Goal: Information Seeking & Learning: Learn about a topic

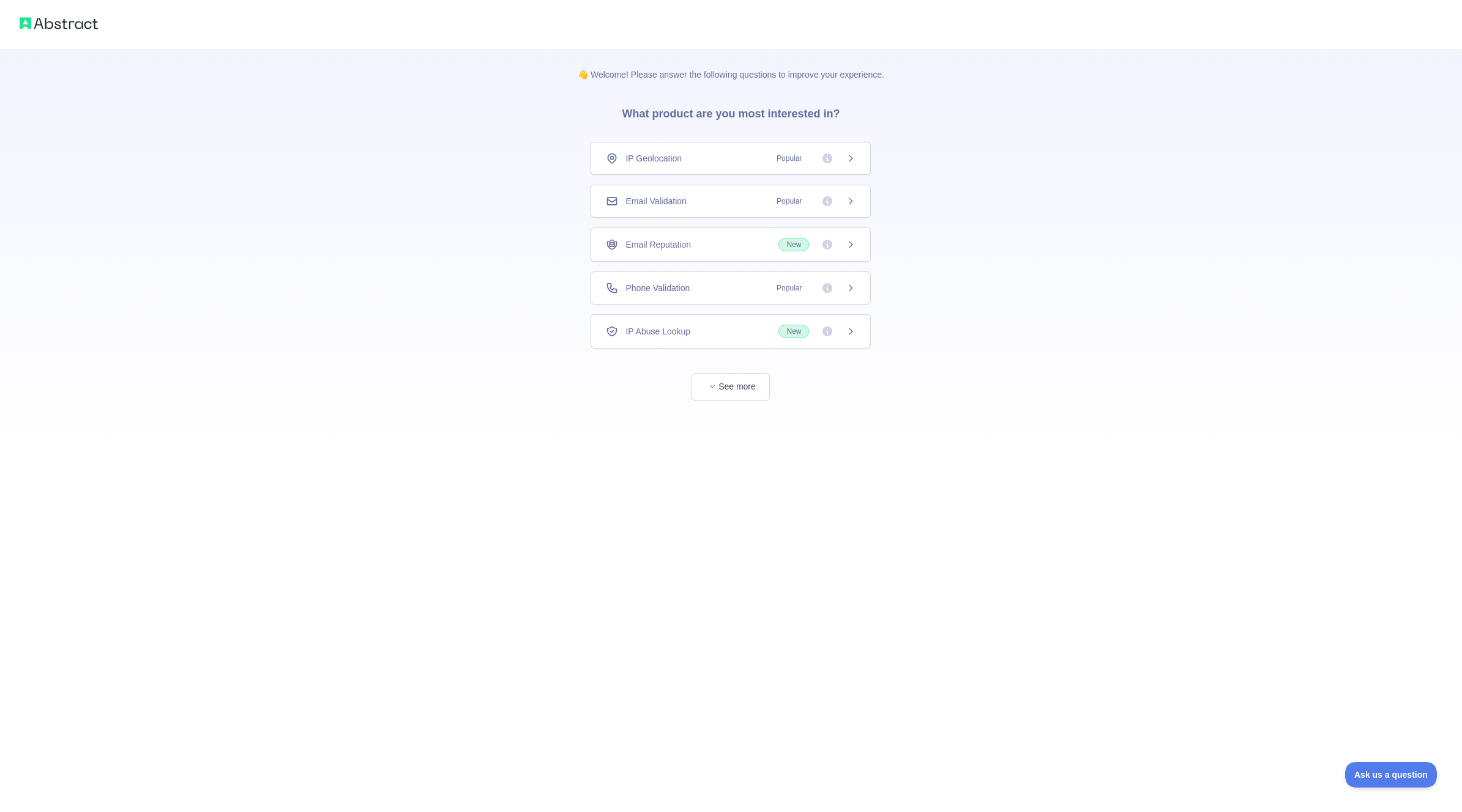
click at [684, 203] on span "Email Validation" at bounding box center [656, 201] width 61 height 12
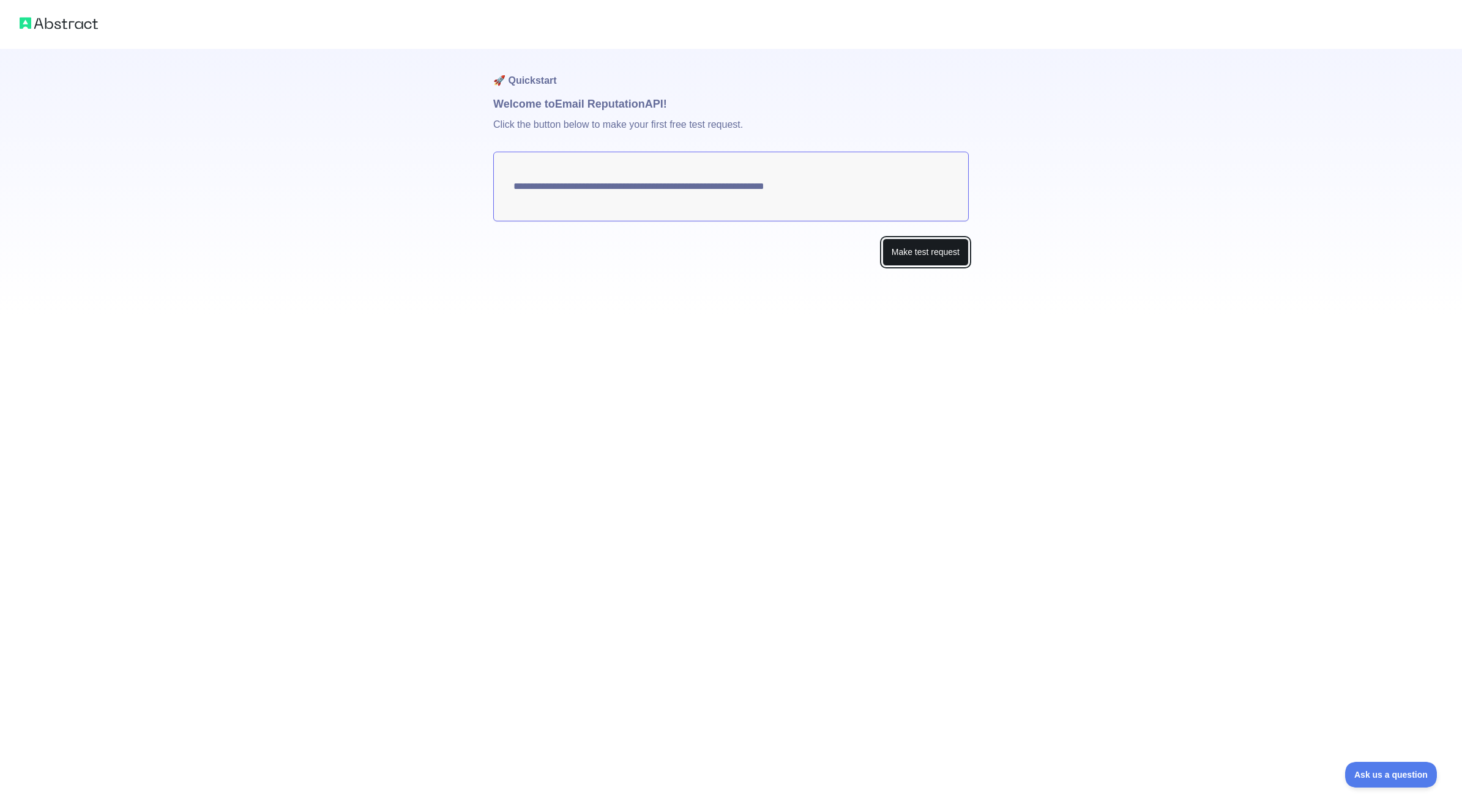
click at [916, 253] on button "Make test request" at bounding box center [925, 253] width 86 height 28
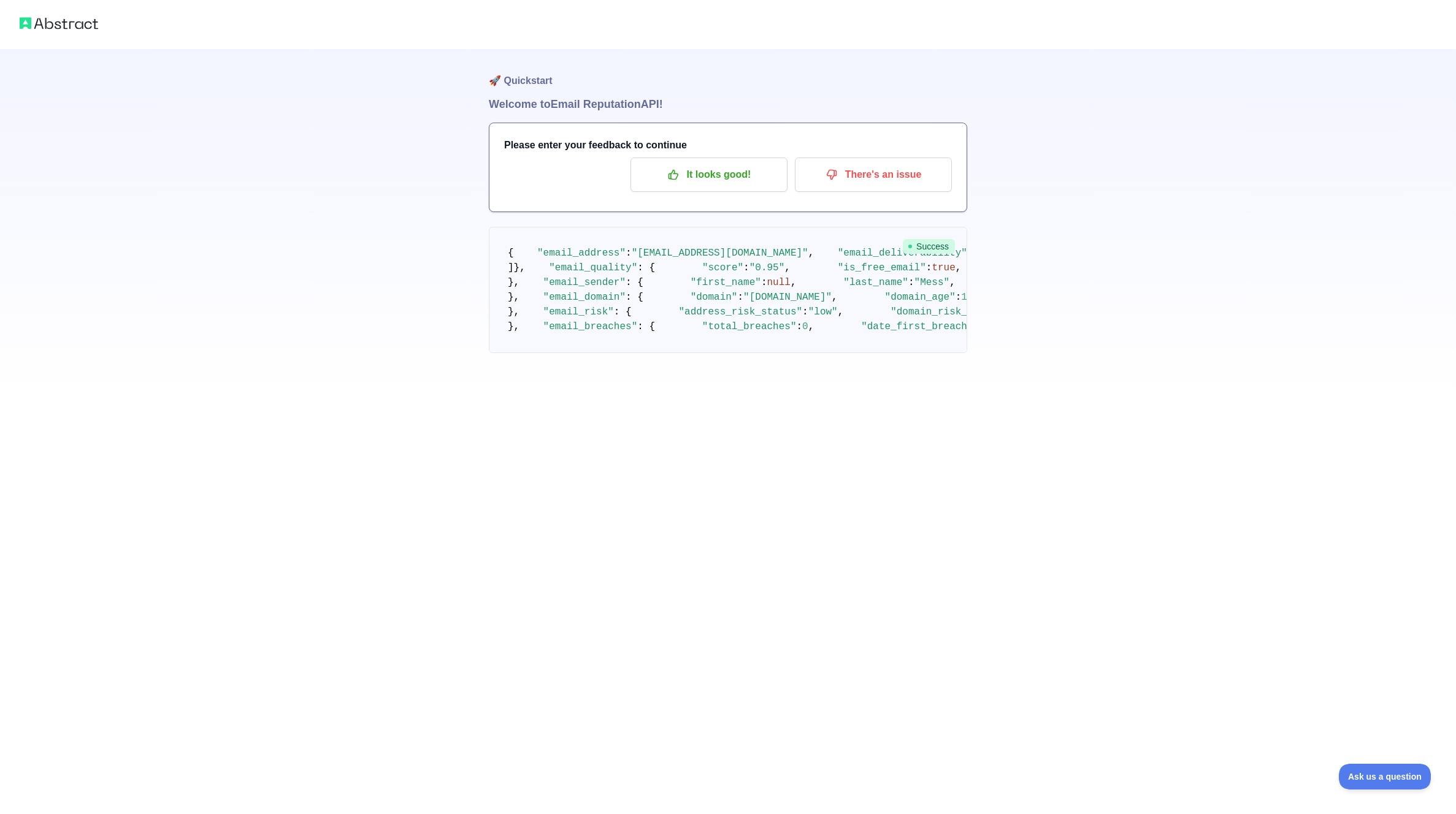
click at [75, 27] on img at bounding box center [59, 23] width 79 height 17
click at [65, 21] on img at bounding box center [59, 23] width 79 height 17
click at [505, 105] on h1 "Welcome to Email Reputation API!" at bounding box center [728, 103] width 478 height 17
click at [724, 179] on p "It looks good!" at bounding box center [709, 174] width 138 height 21
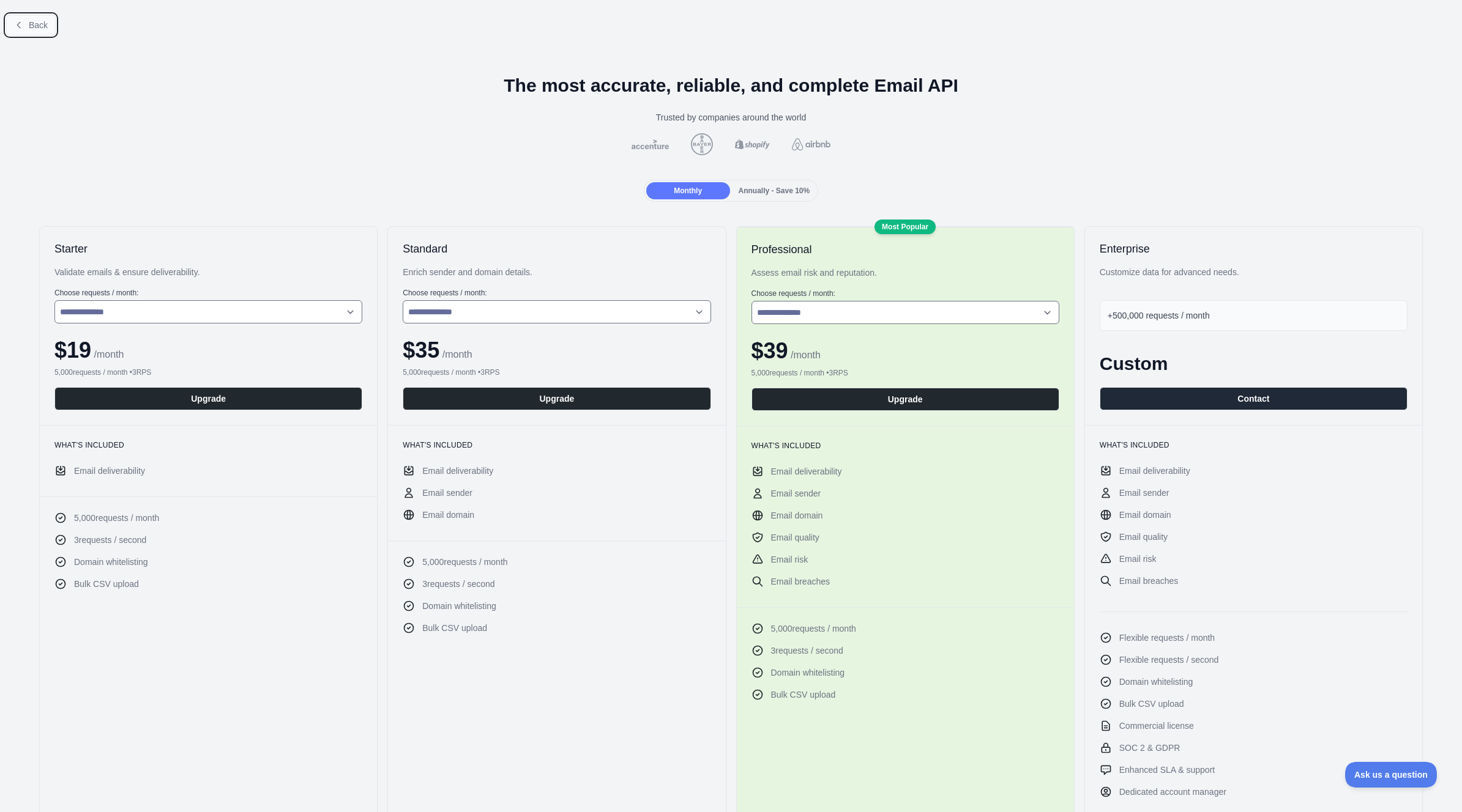
click at [38, 24] on span "Back" at bounding box center [38, 25] width 19 height 10
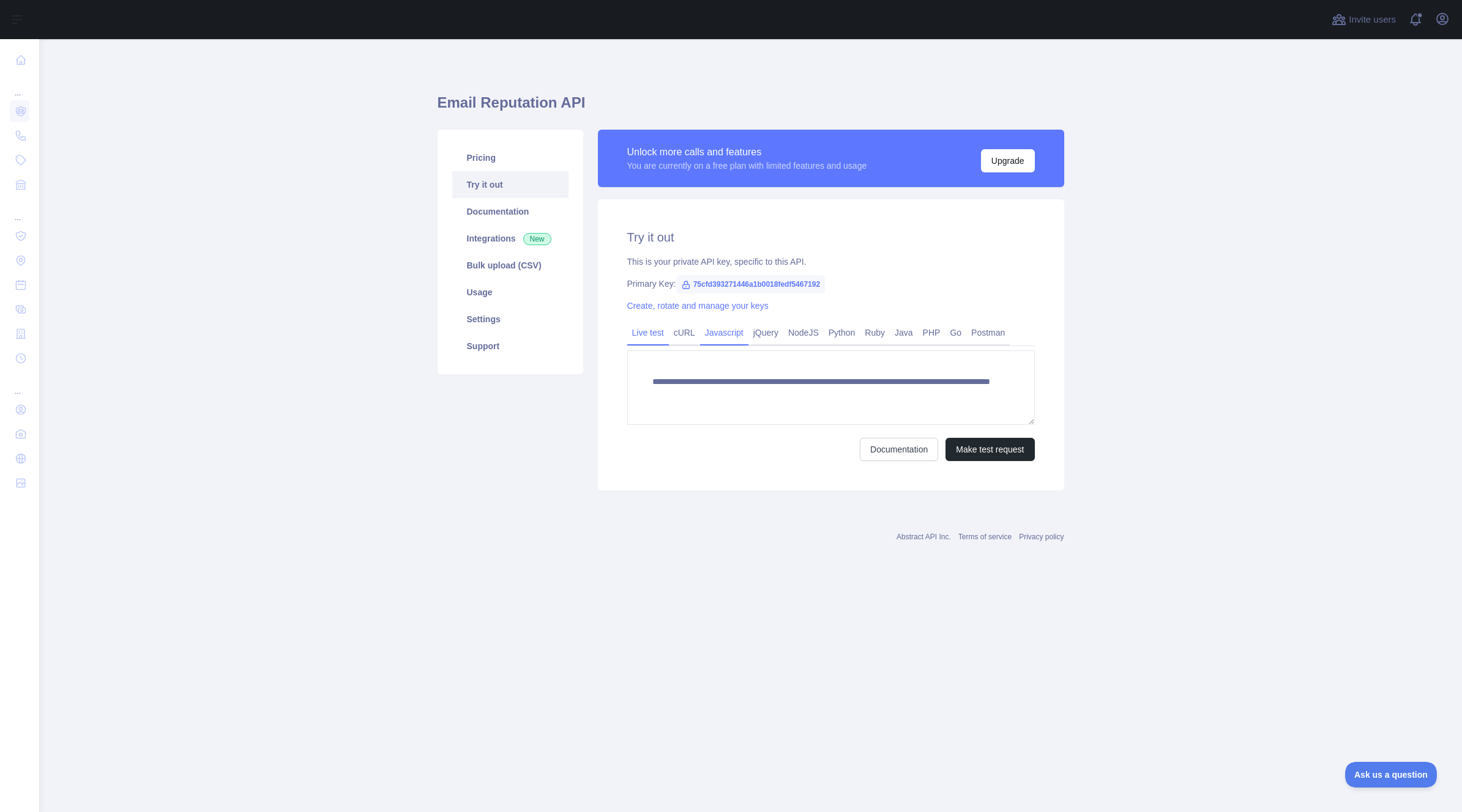
click at [734, 338] on link "Javascript" at bounding box center [724, 333] width 49 height 20
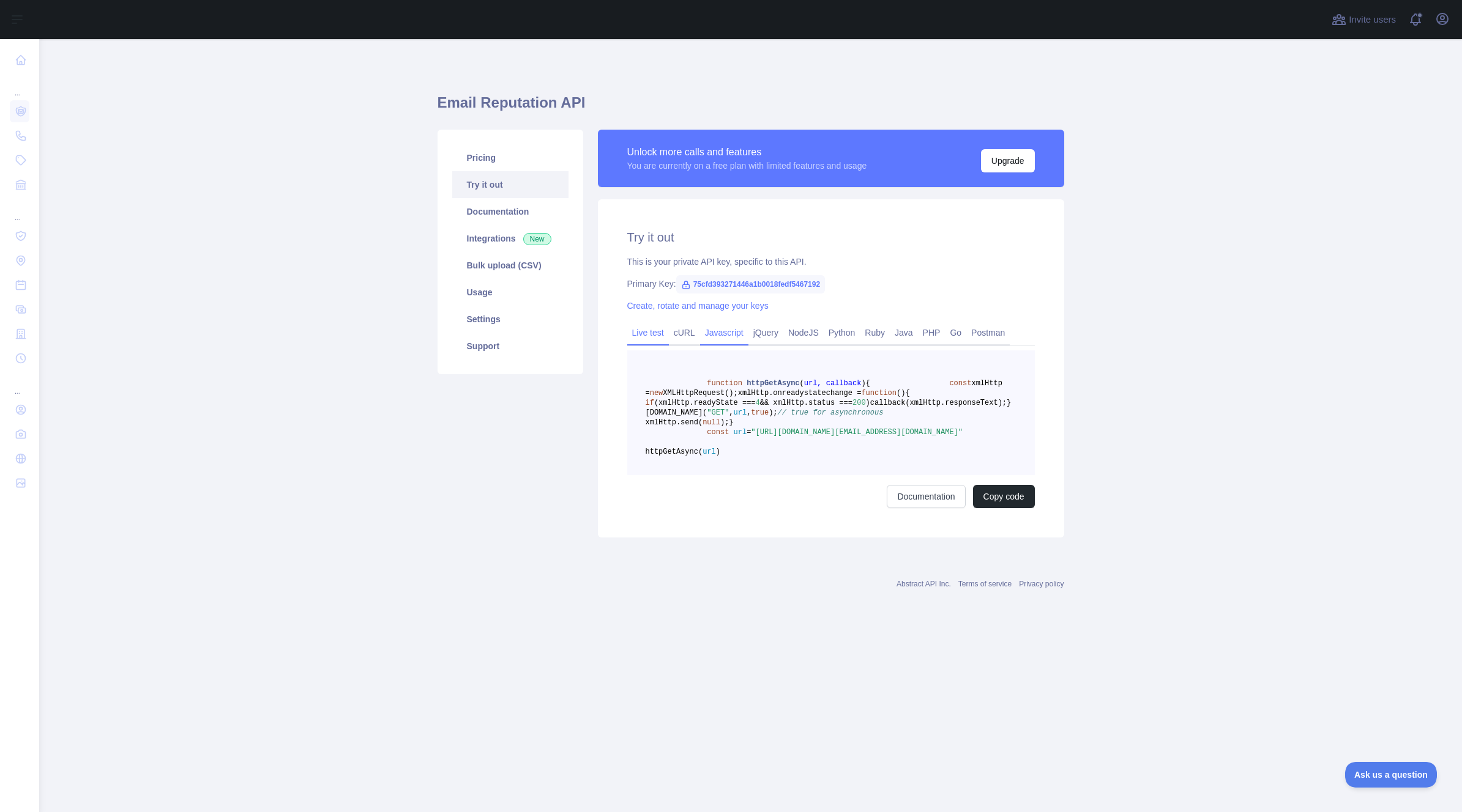
click at [648, 331] on link "Live test" at bounding box center [648, 333] width 42 height 20
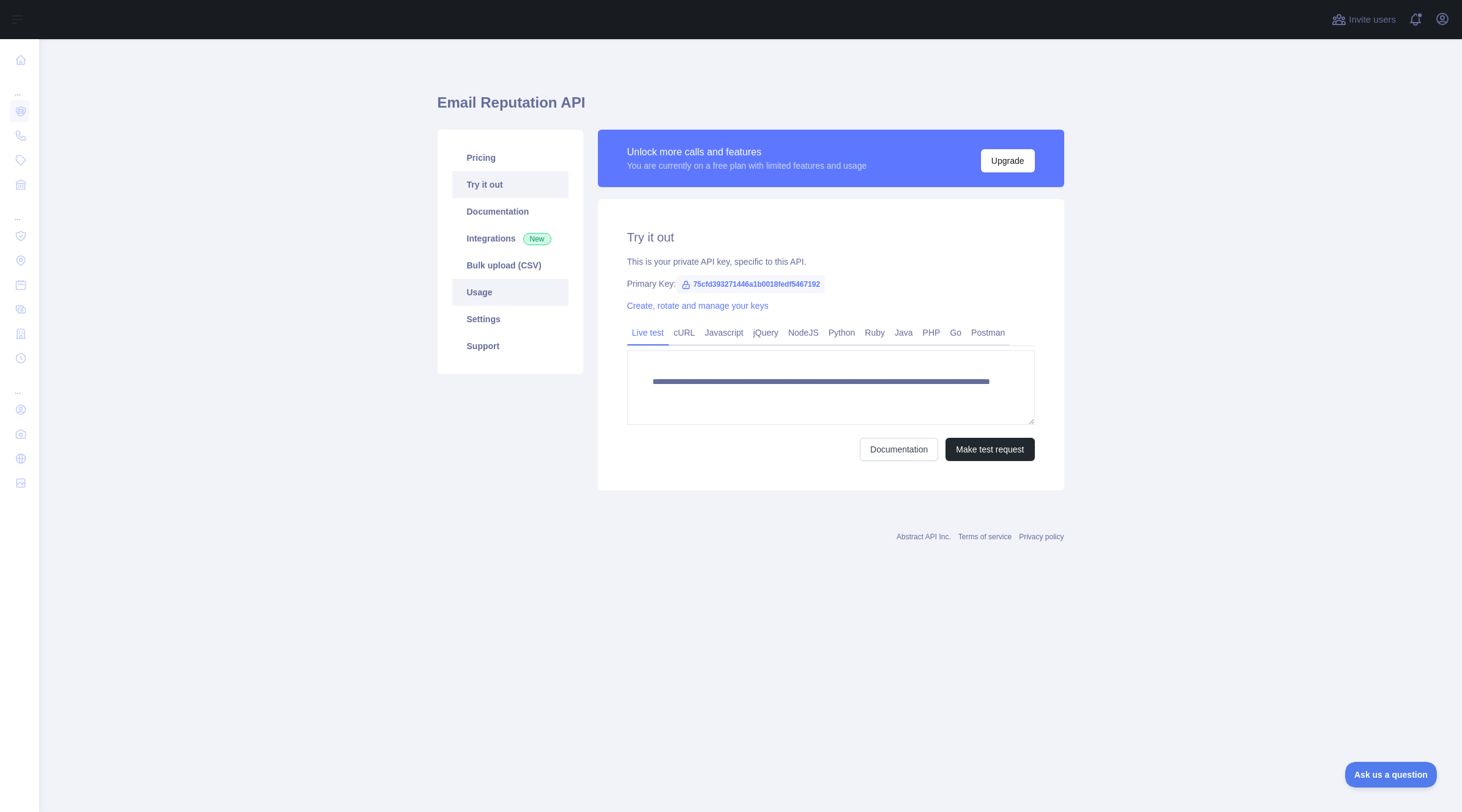
click at [493, 289] on link "Usage" at bounding box center [510, 291] width 116 height 27
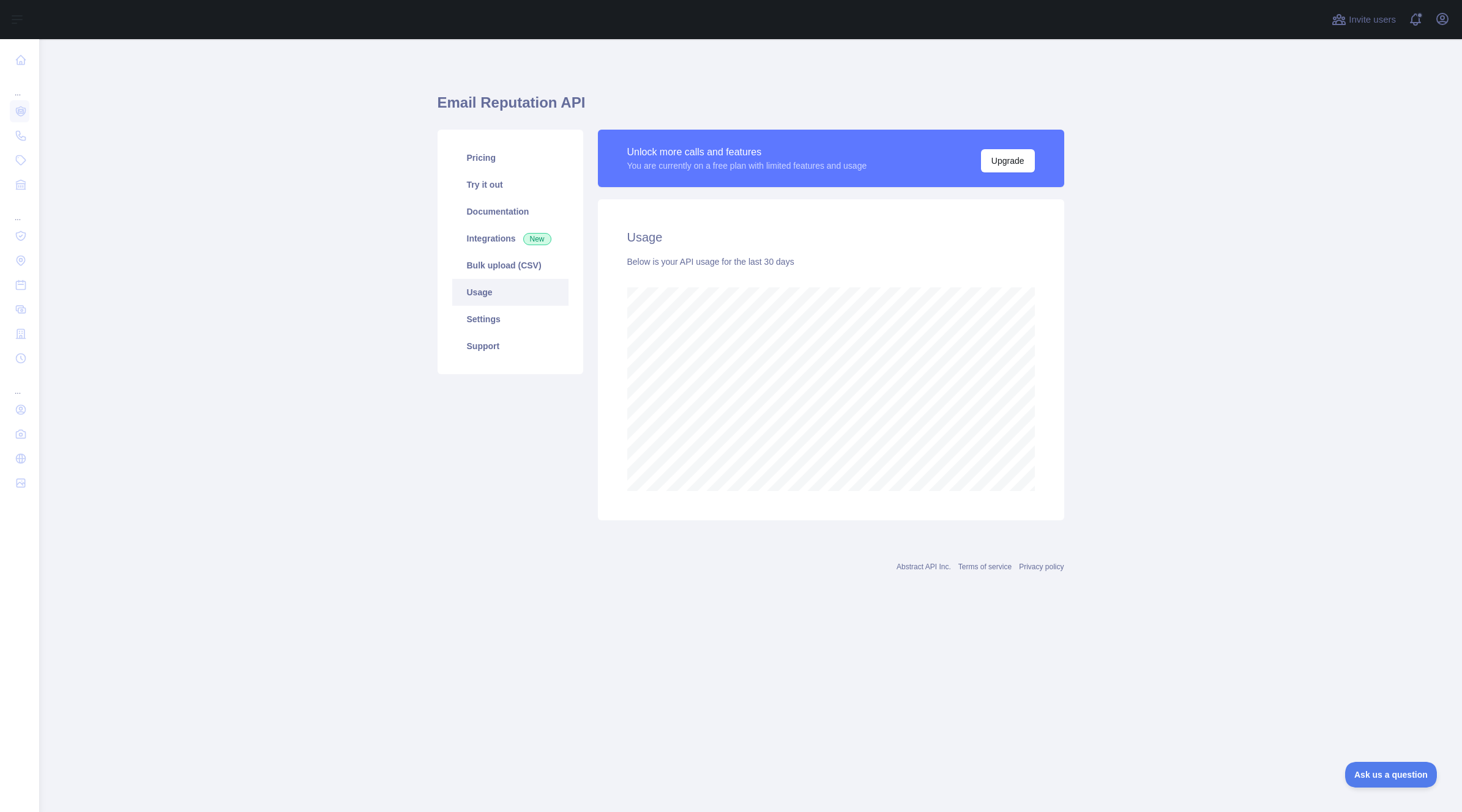
scroll to position [773, 1423]
click at [511, 218] on link "Documentation" at bounding box center [510, 211] width 116 height 27
click at [503, 343] on link "Support" at bounding box center [510, 346] width 116 height 27
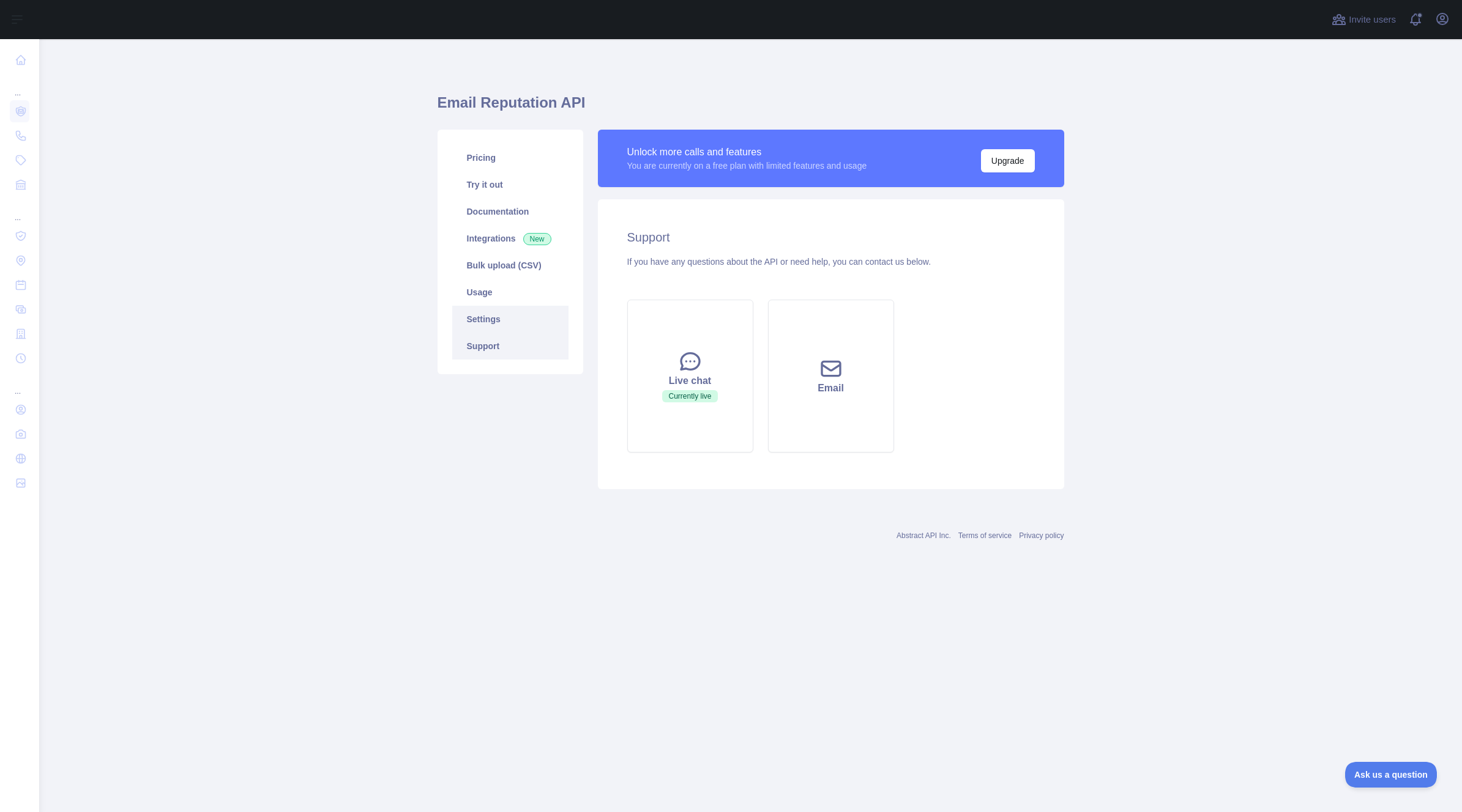
click at [495, 323] on link "Settings" at bounding box center [510, 319] width 116 height 27
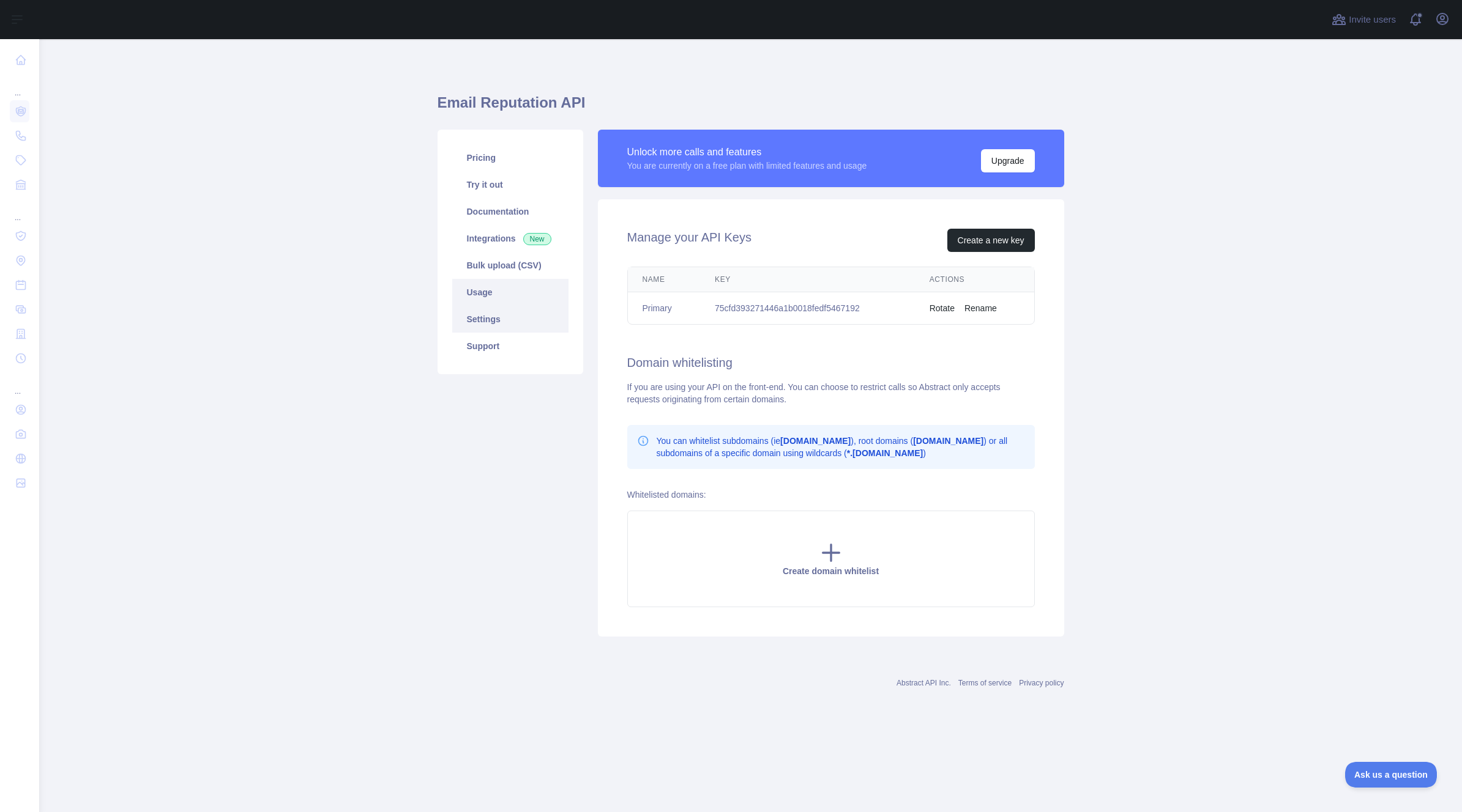
click at [487, 293] on link "Usage" at bounding box center [510, 291] width 116 height 27
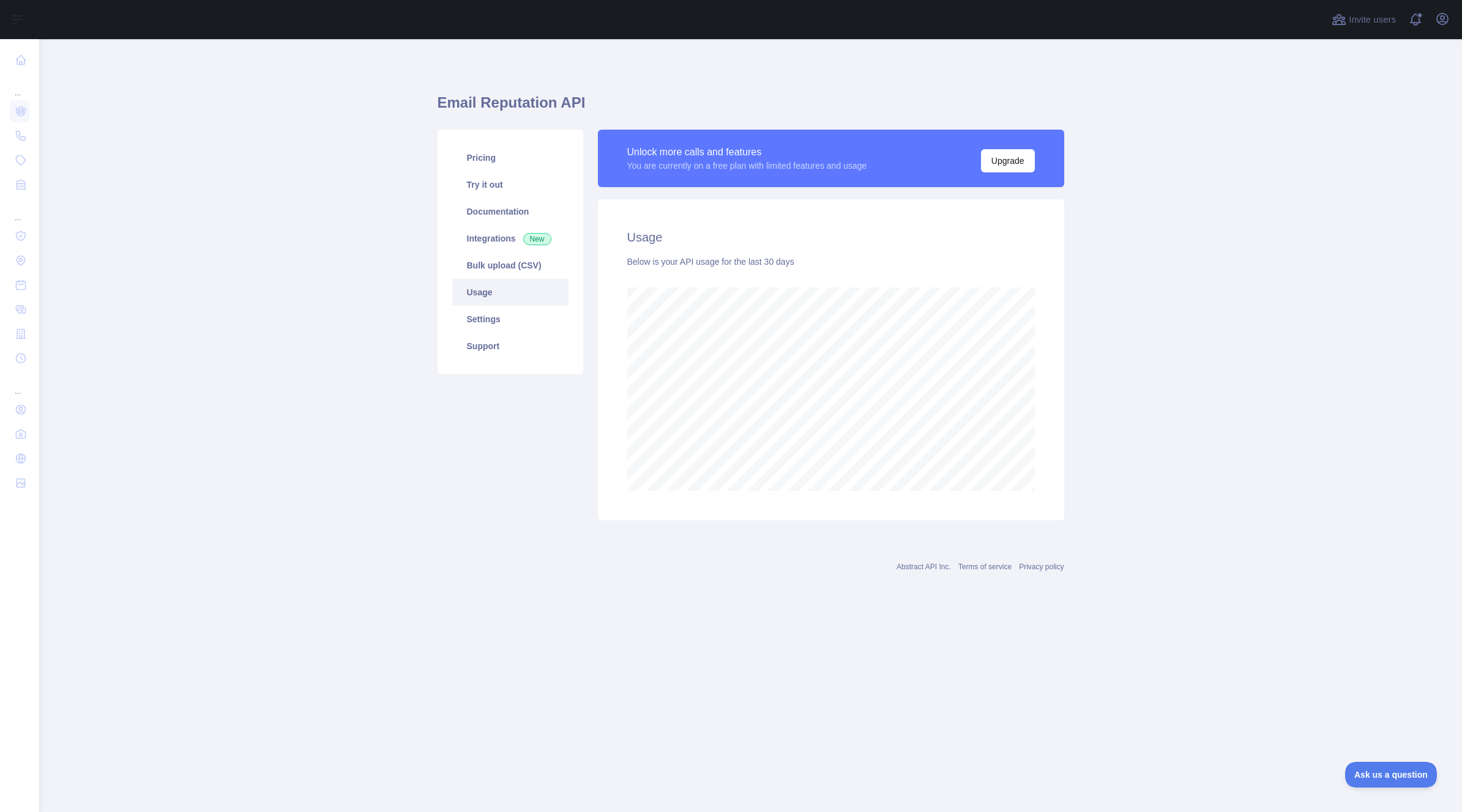
scroll to position [773, 1423]
click at [498, 187] on link "Try it out" at bounding box center [510, 184] width 116 height 27
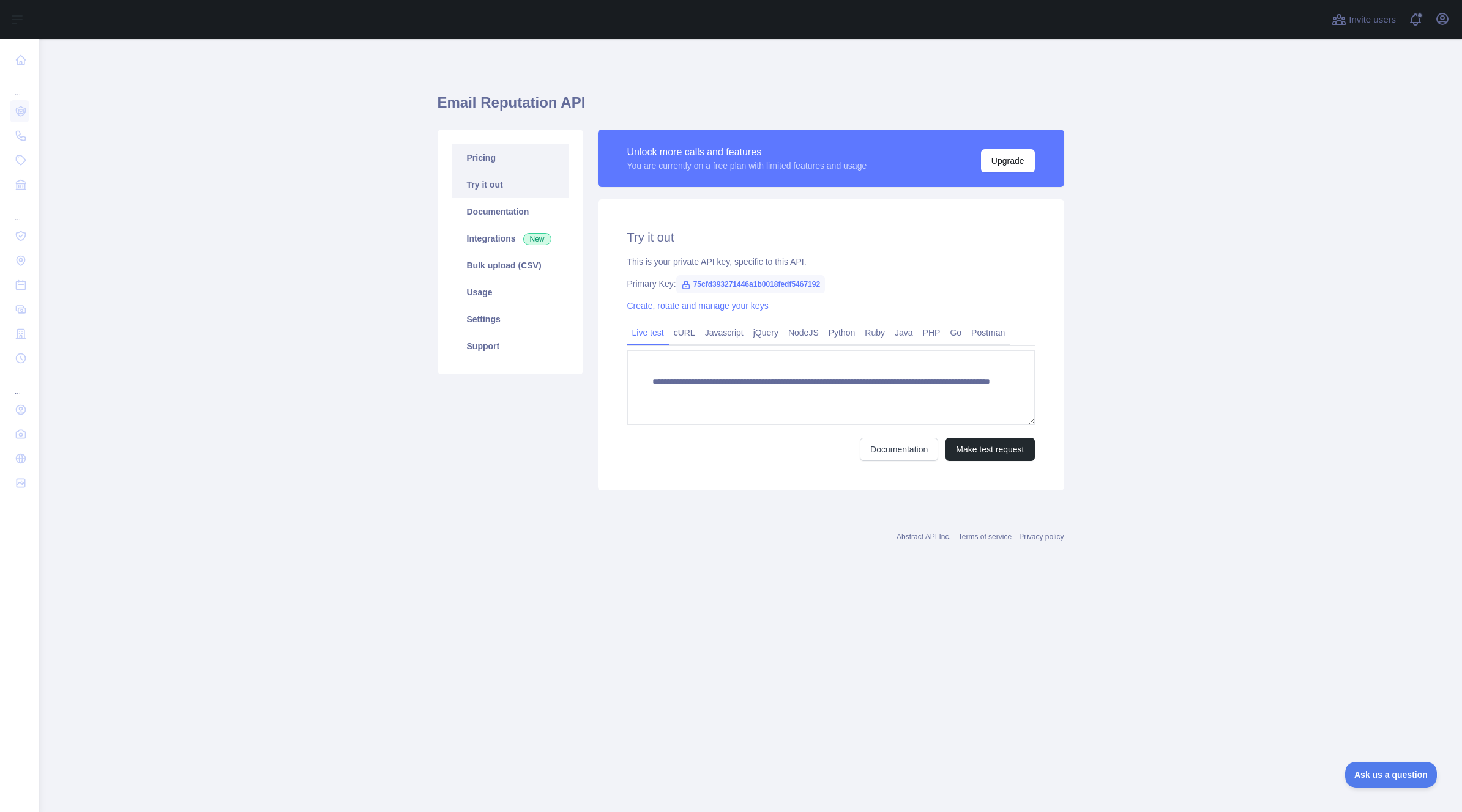
click at [487, 161] on link "Pricing" at bounding box center [510, 158] width 116 height 27
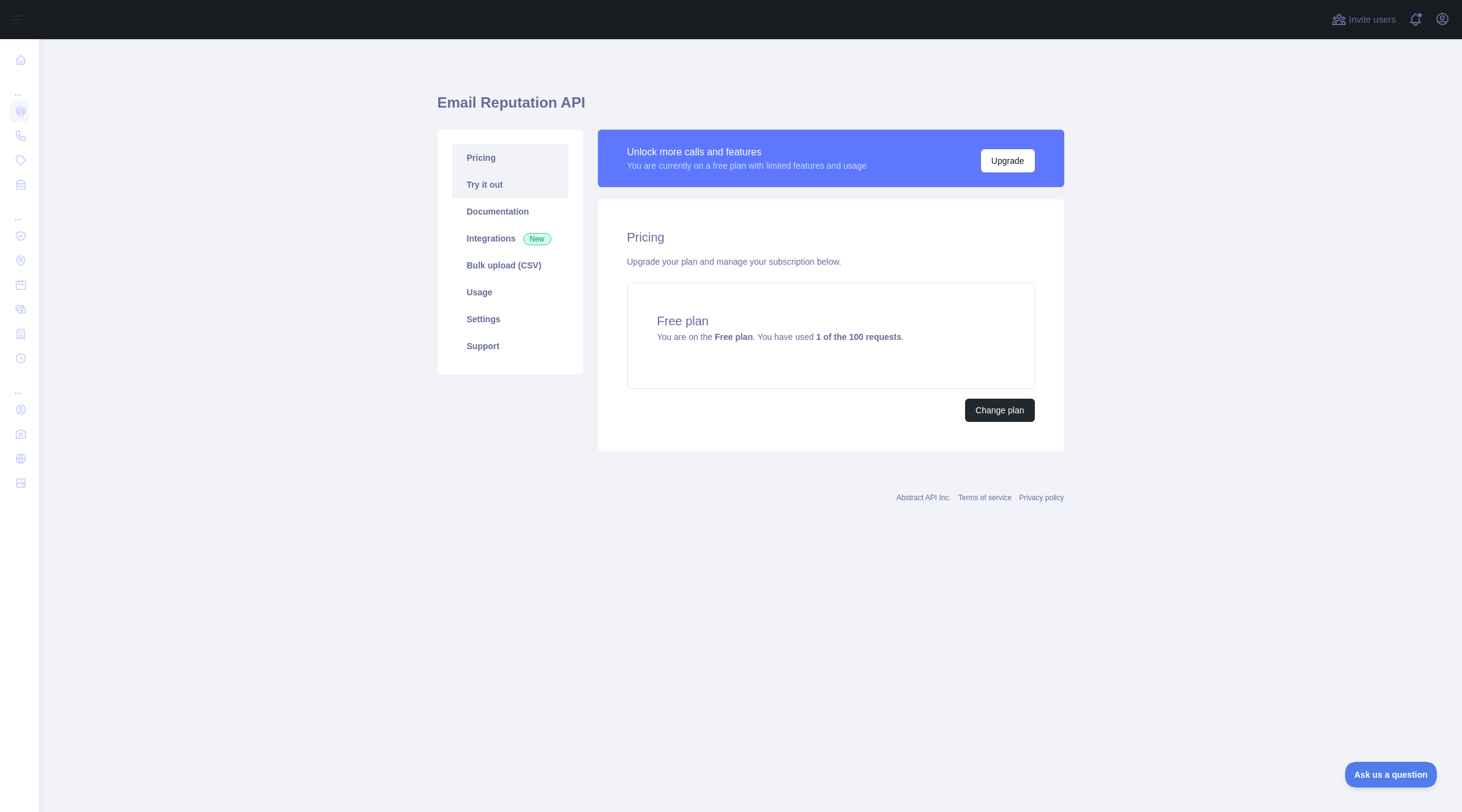
click at [508, 191] on link "Try it out" at bounding box center [510, 184] width 116 height 27
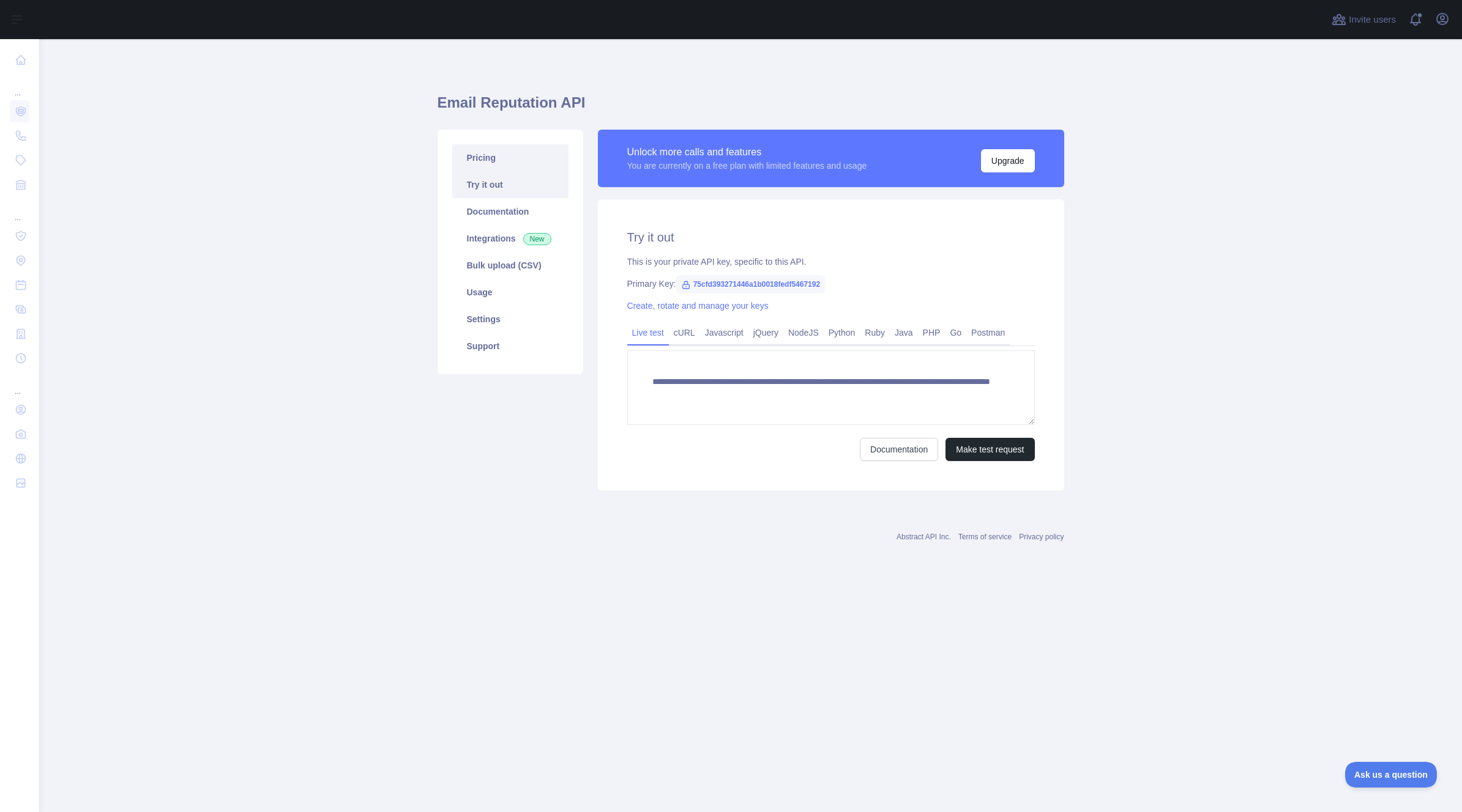
click at [490, 164] on link "Pricing" at bounding box center [510, 158] width 116 height 27
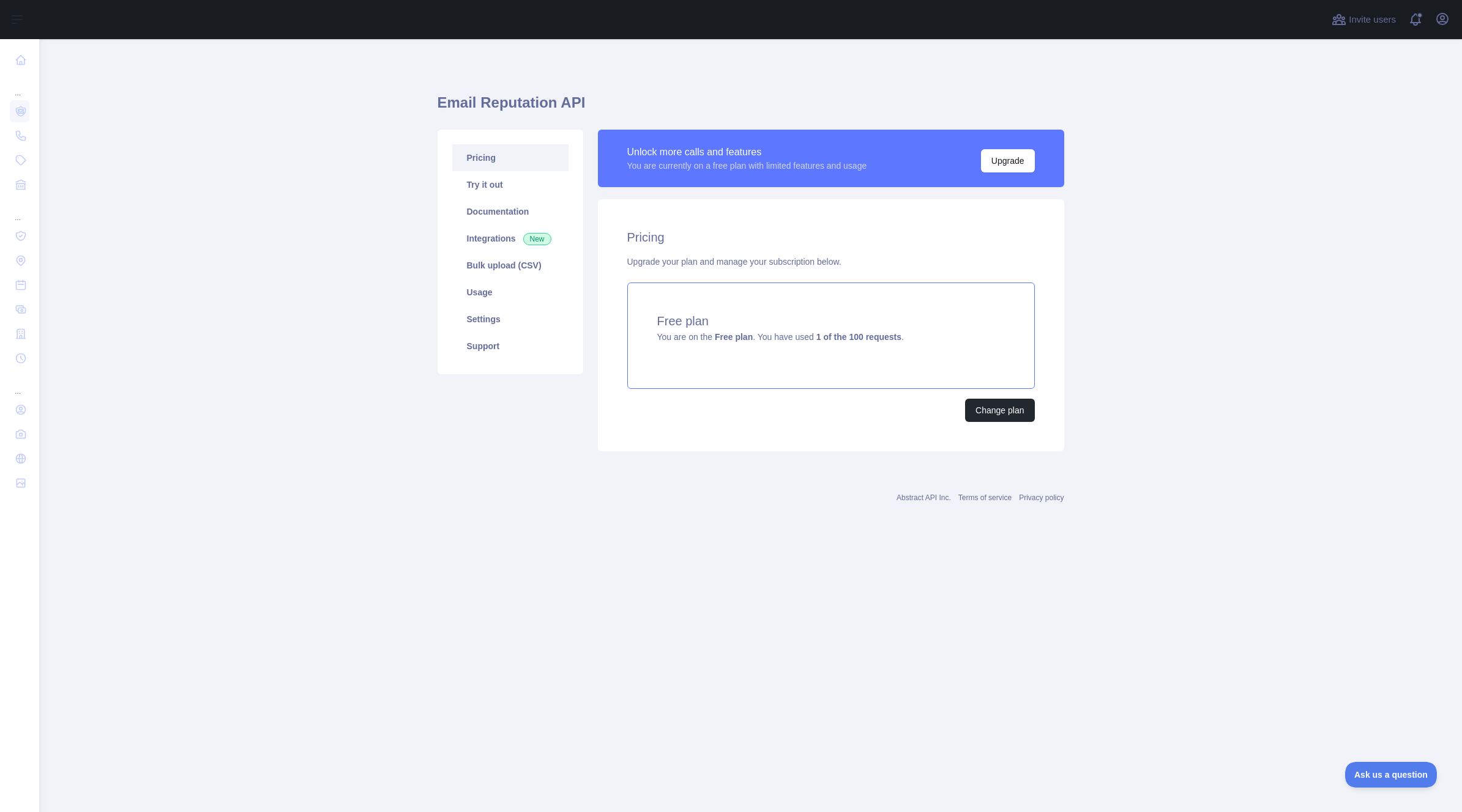
click at [748, 341] on strong "Free plan" at bounding box center [734, 337] width 38 height 10
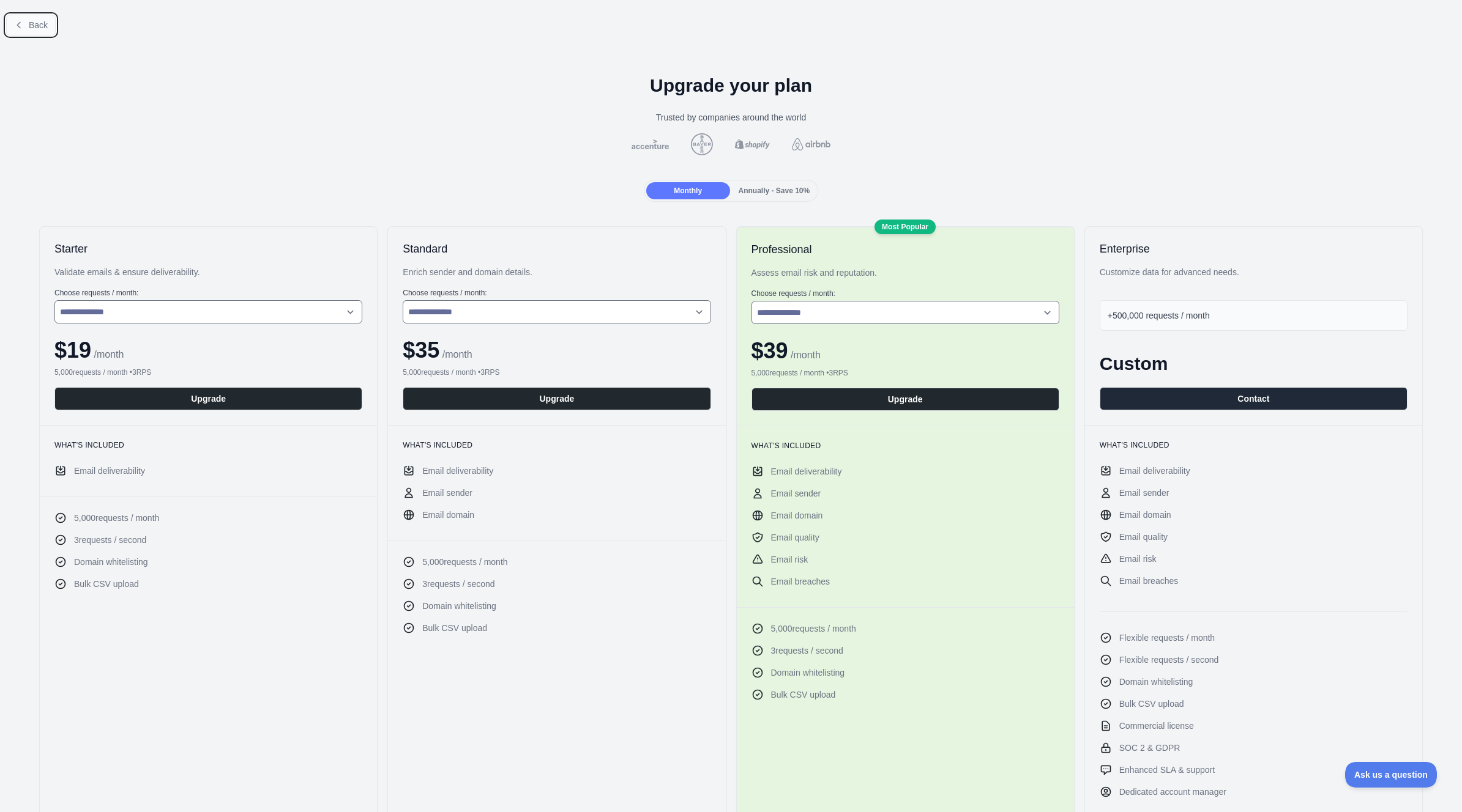
click at [23, 24] on icon at bounding box center [19, 25] width 10 height 10
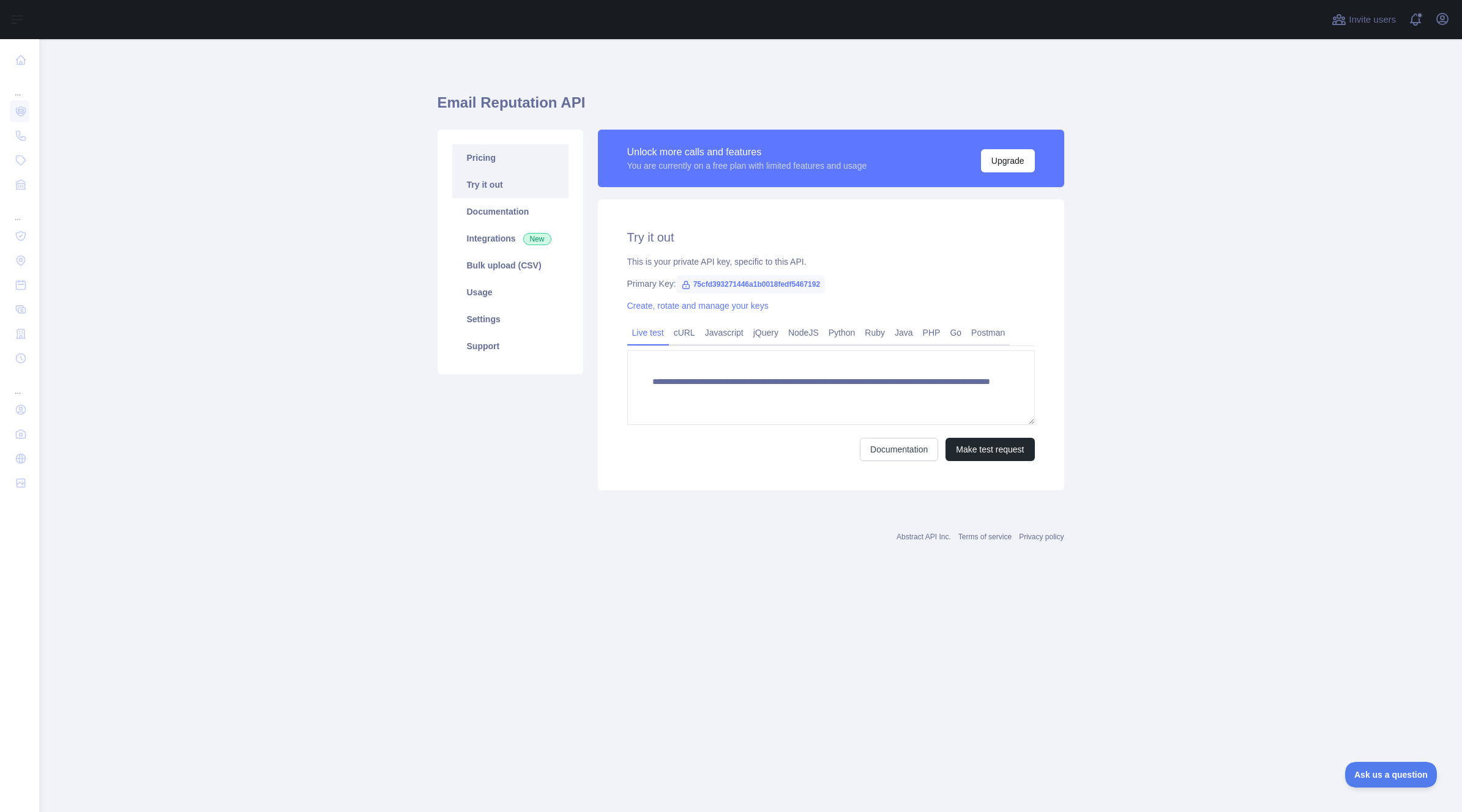
click at [490, 165] on link "Pricing" at bounding box center [510, 158] width 116 height 27
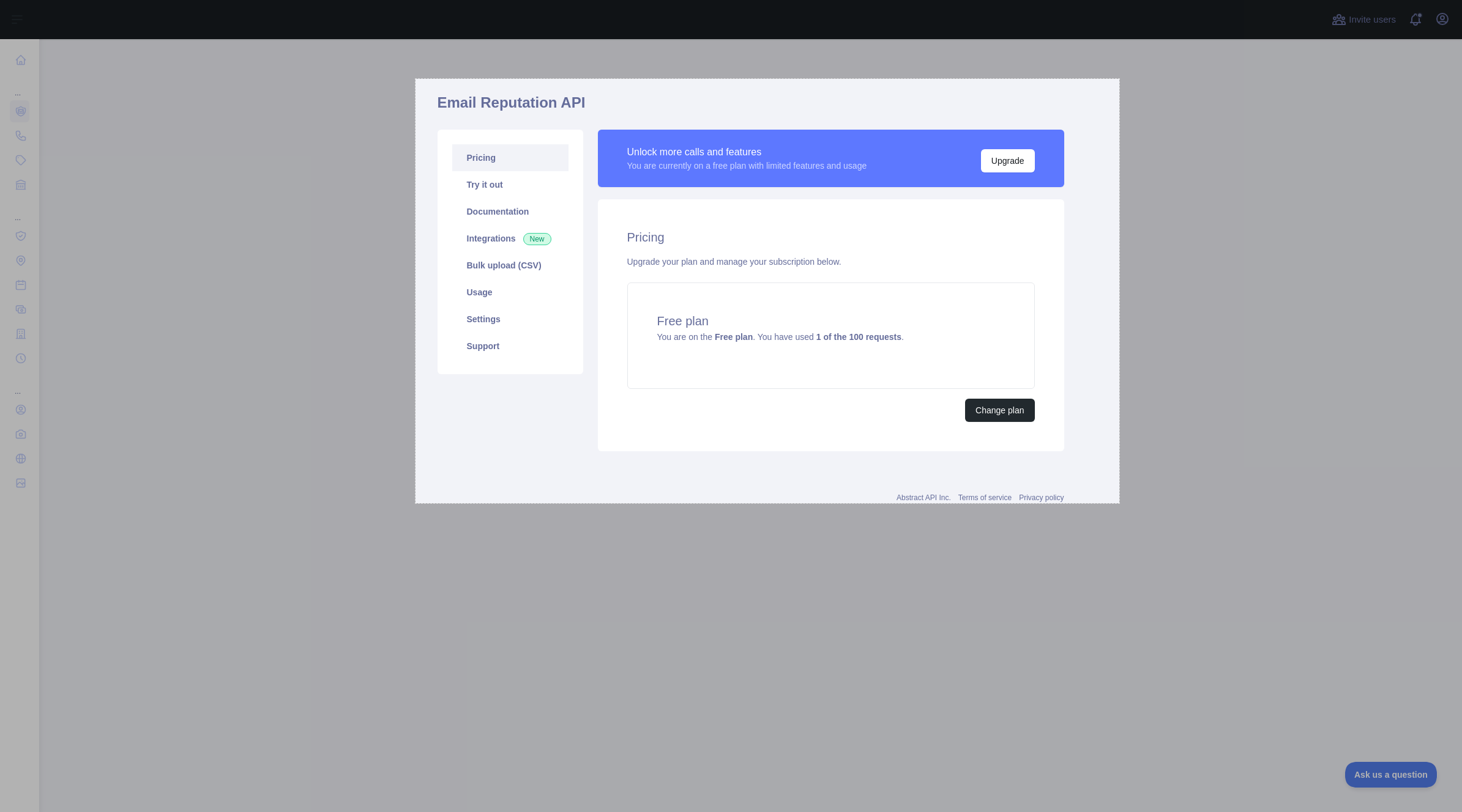
drag, startPoint x: 416, startPoint y: 79, endPoint x: 1121, endPoint y: 502, distance: 822.2
click at [1120, 503] on div "1150 X 694" at bounding box center [731, 406] width 1462 height 812
click at [1145, 447] on link "Copy" at bounding box center [1148, 448] width 32 height 14
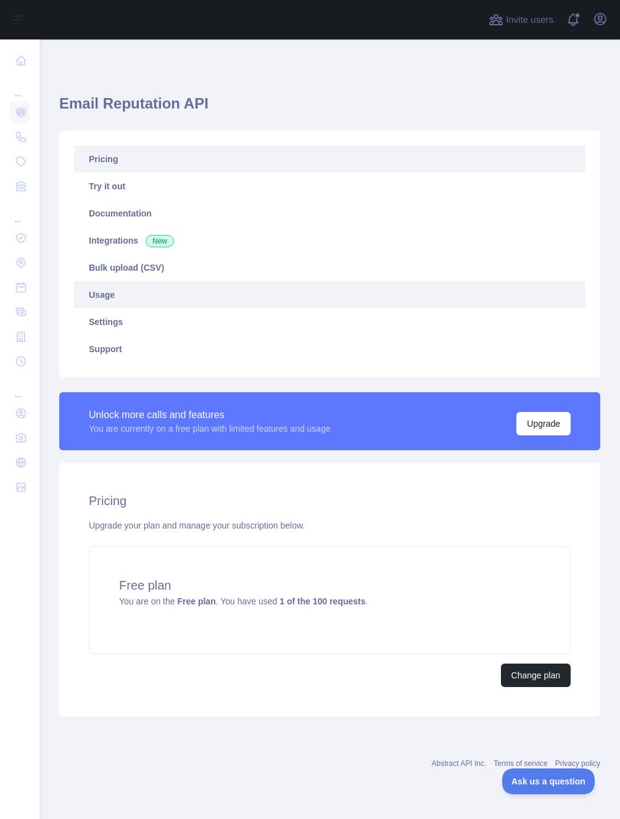
click at [101, 293] on link "Usage" at bounding box center [330, 294] width 512 height 27
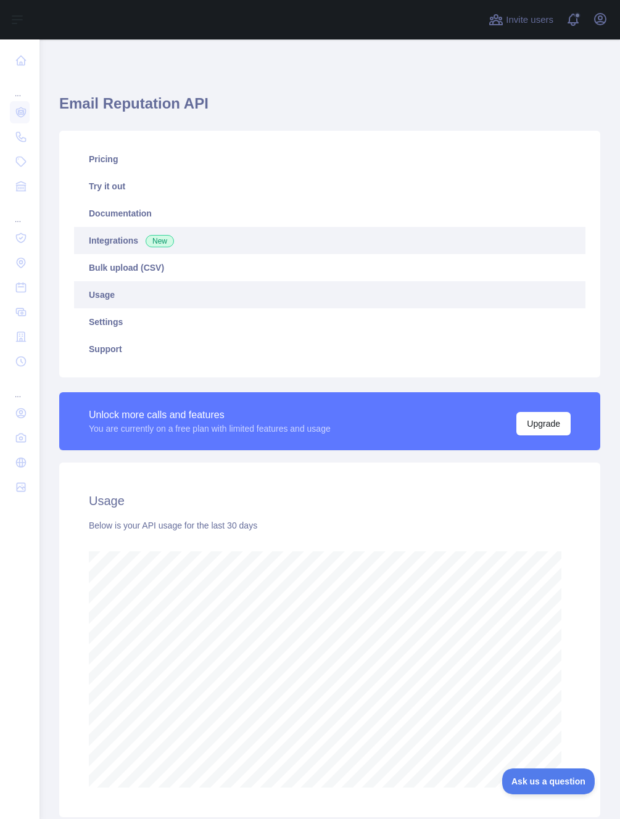
scroll to position [780, 571]
click at [123, 252] on link "Integrations New" at bounding box center [330, 240] width 512 height 27
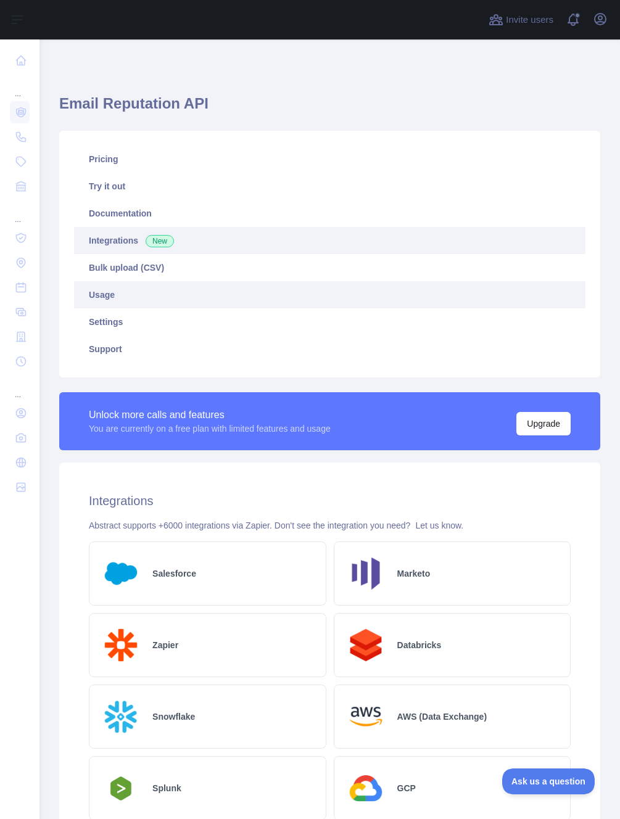
click at [129, 299] on link "Usage" at bounding box center [330, 294] width 512 height 27
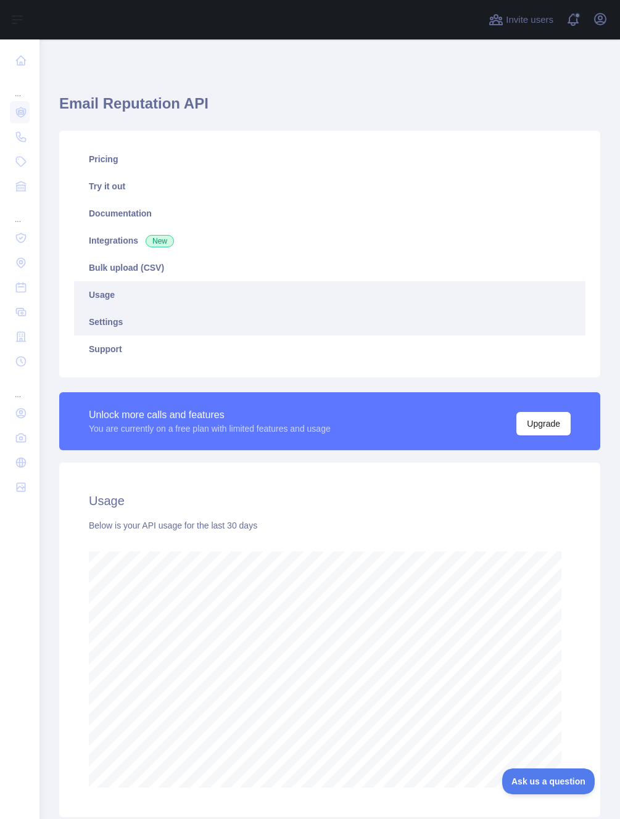
click at [136, 324] on link "Settings" at bounding box center [330, 322] width 512 height 27
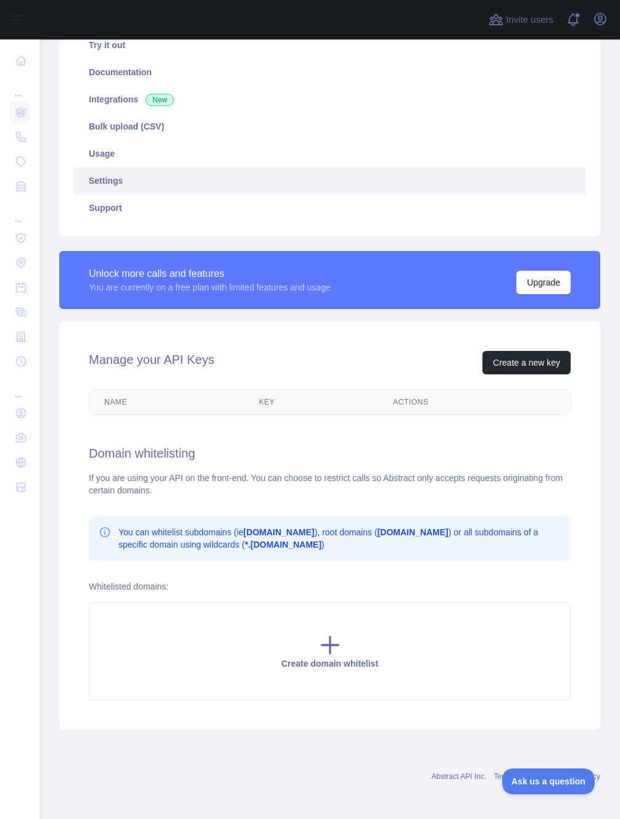
scroll to position [143, 0]
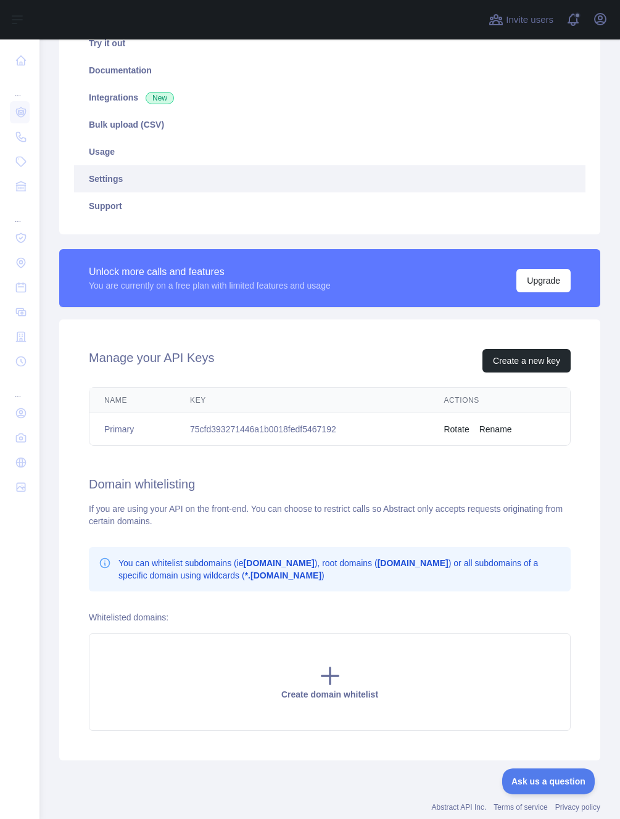
click at [264, 430] on td "75cfd393271446a1b0018fedf5467192" at bounding box center [302, 429] width 254 height 33
copy td "75cfd393271446a1b0018fedf5467192"
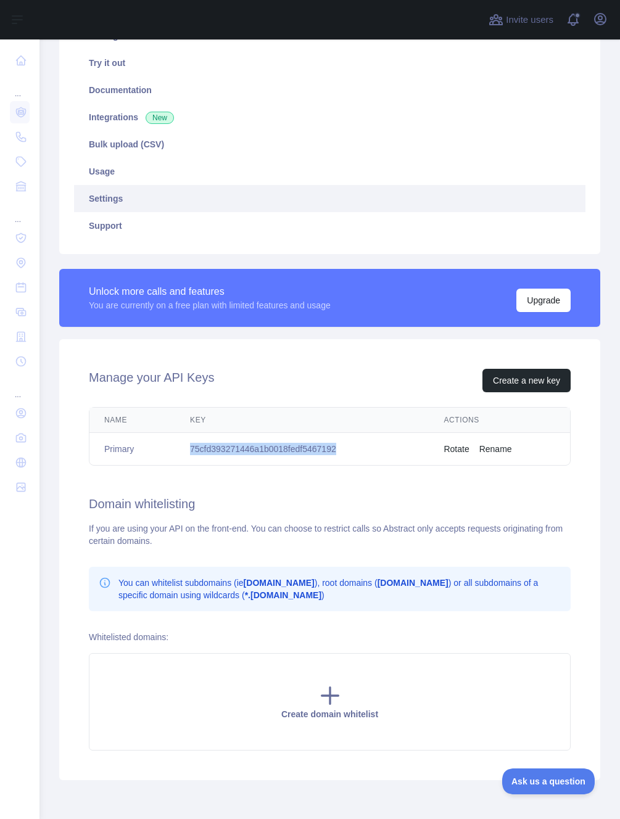
scroll to position [0, 0]
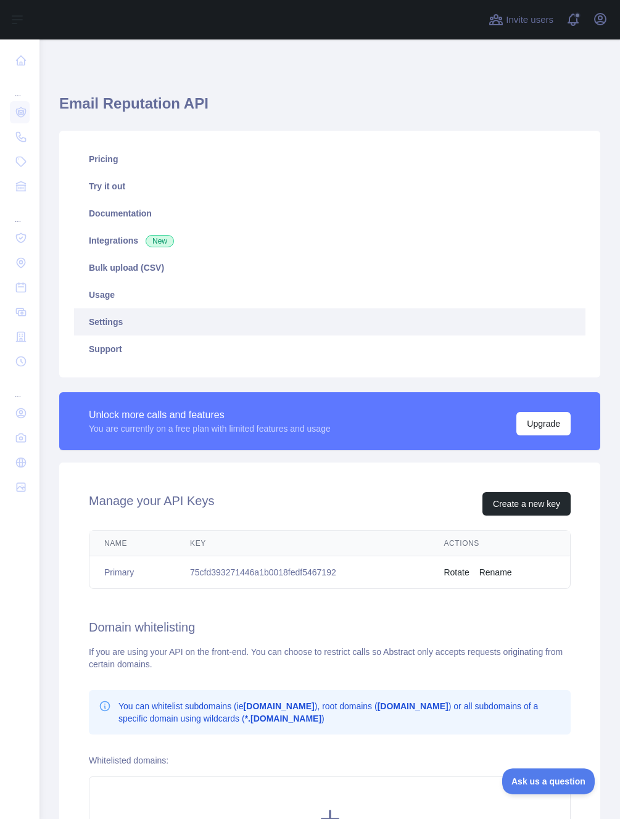
click at [414, 652] on div "If you are using your API on the front-end. You can choose to restrict calls so…" at bounding box center [330, 658] width 482 height 25
drag, startPoint x: 414, startPoint y: 652, endPoint x: 550, endPoint y: 681, distance: 138.9
click at [414, 652] on div "If you are using your API on the front-end. You can choose to restrict calls so…" at bounding box center [330, 658] width 482 height 25
copy div "Abstract"
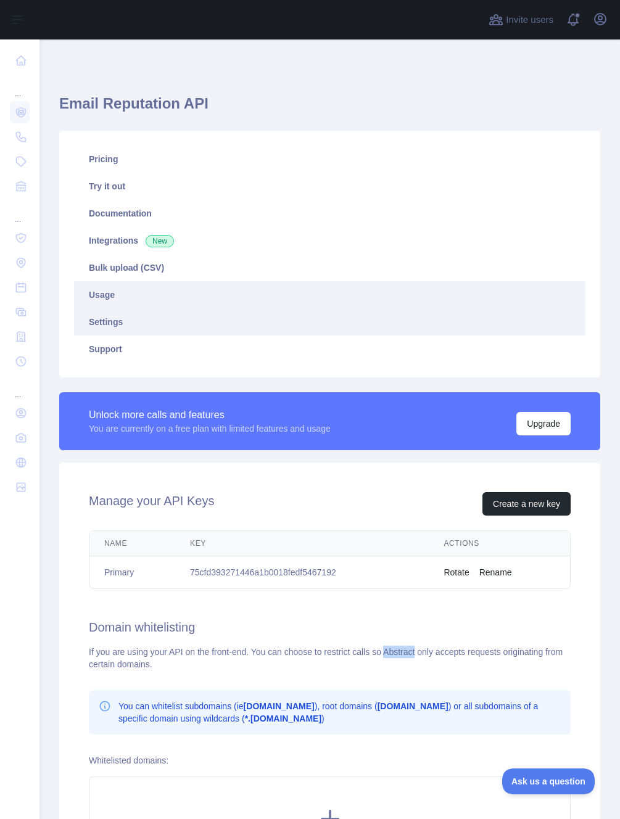
click at [118, 297] on link "Usage" at bounding box center [330, 294] width 512 height 27
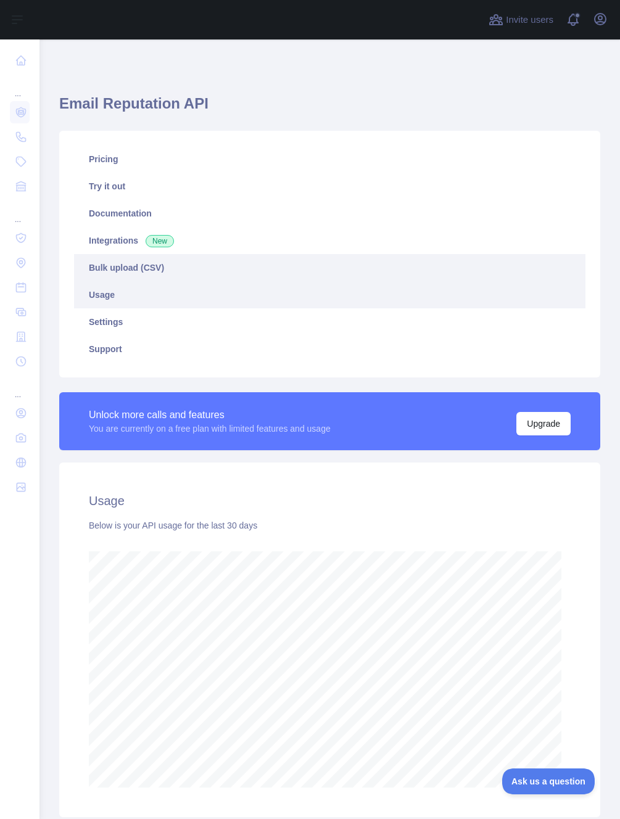
scroll to position [780, 571]
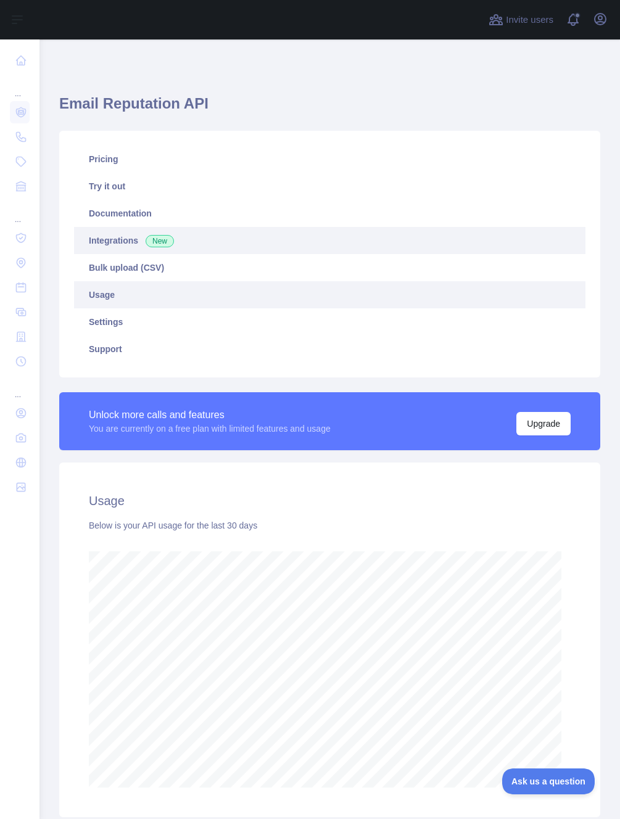
click at [120, 242] on link "Integrations New" at bounding box center [330, 240] width 512 height 27
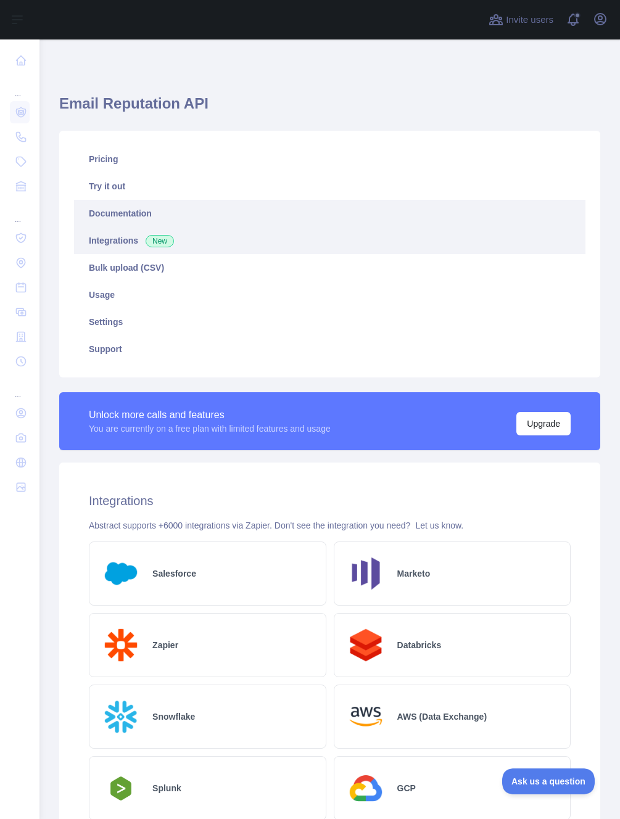
click at [123, 213] on link "Documentation" at bounding box center [330, 213] width 512 height 27
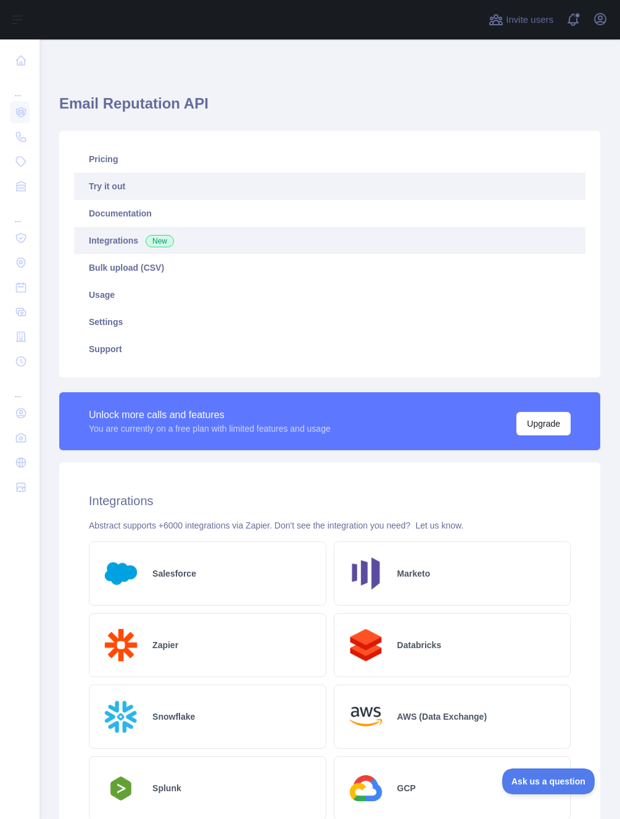
click at [117, 196] on link "Try it out" at bounding box center [330, 186] width 512 height 27
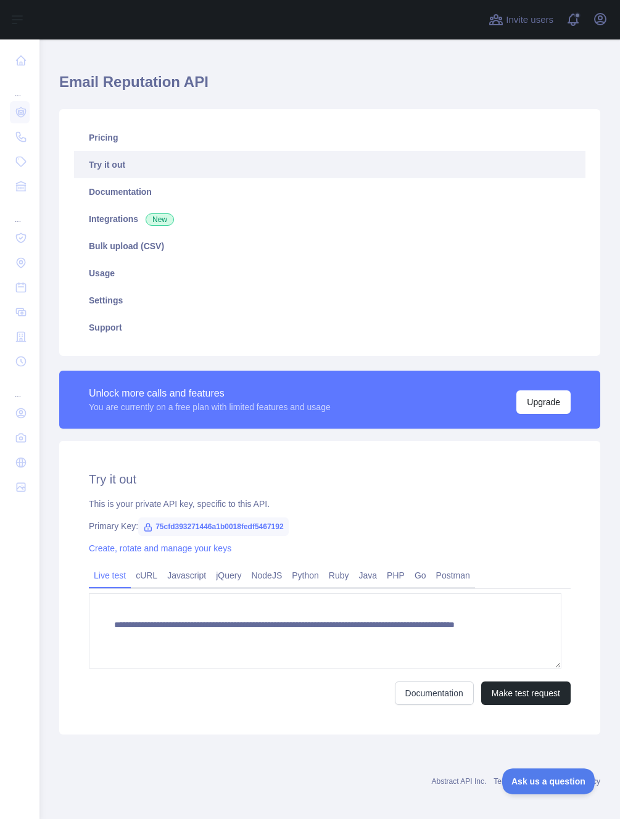
scroll to position [22, 0]
click at [149, 574] on link "cURL" at bounding box center [146, 575] width 31 height 20
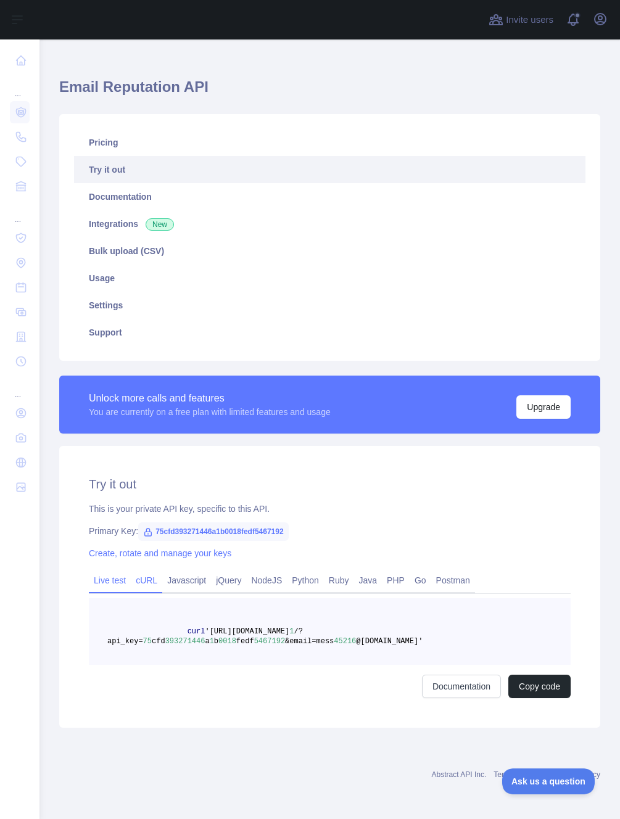
click at [120, 579] on link "Live test" at bounding box center [110, 581] width 42 height 20
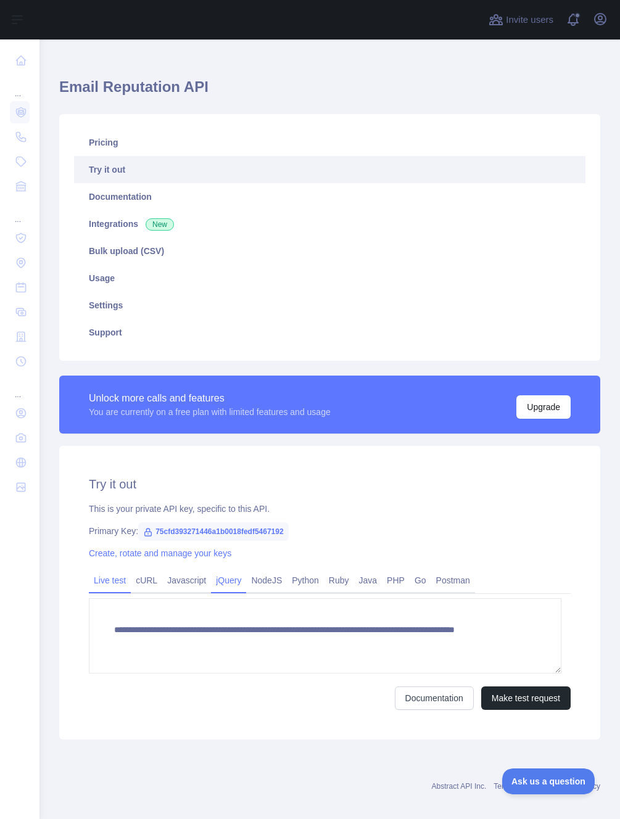
click at [239, 581] on link "jQuery" at bounding box center [228, 581] width 35 height 20
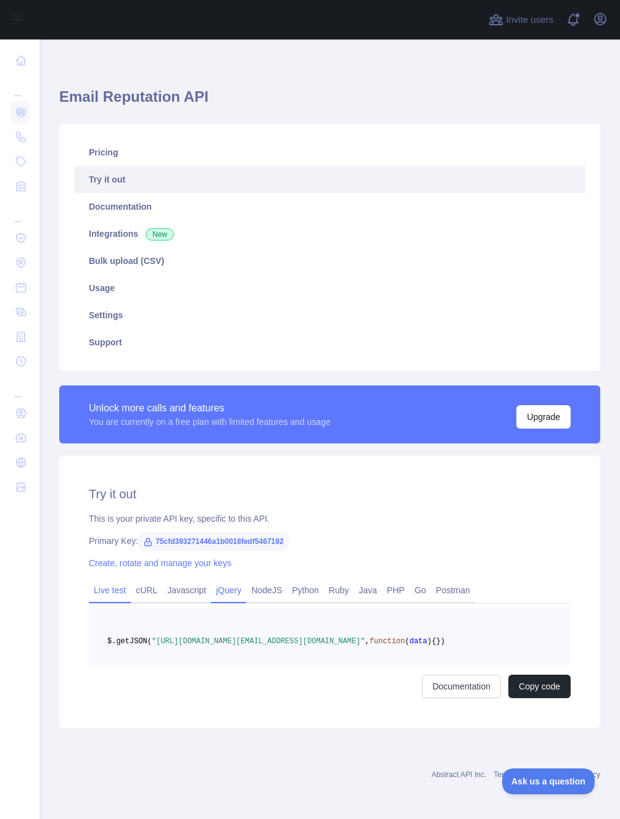
click at [114, 582] on link "Live test" at bounding box center [110, 591] width 42 height 20
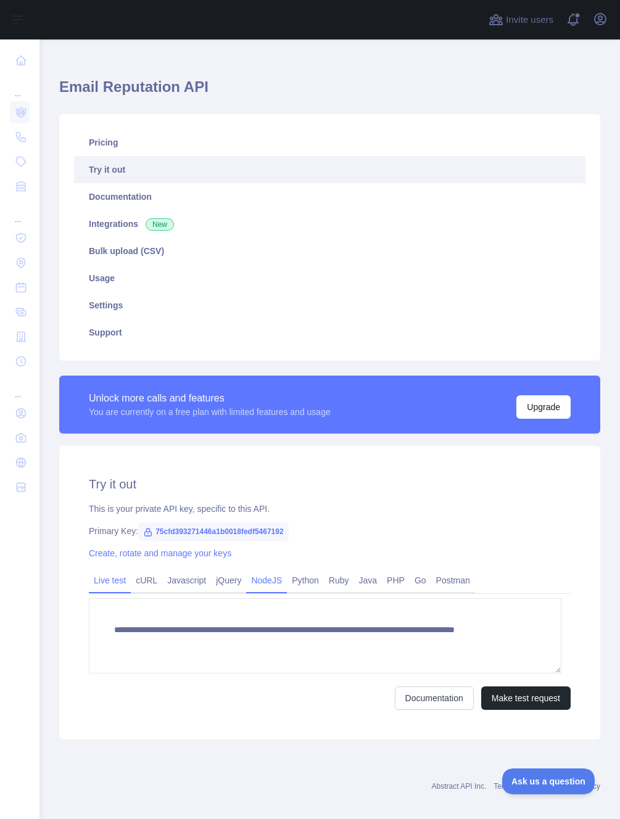
click at [267, 582] on link "NodeJS" at bounding box center [266, 581] width 41 height 20
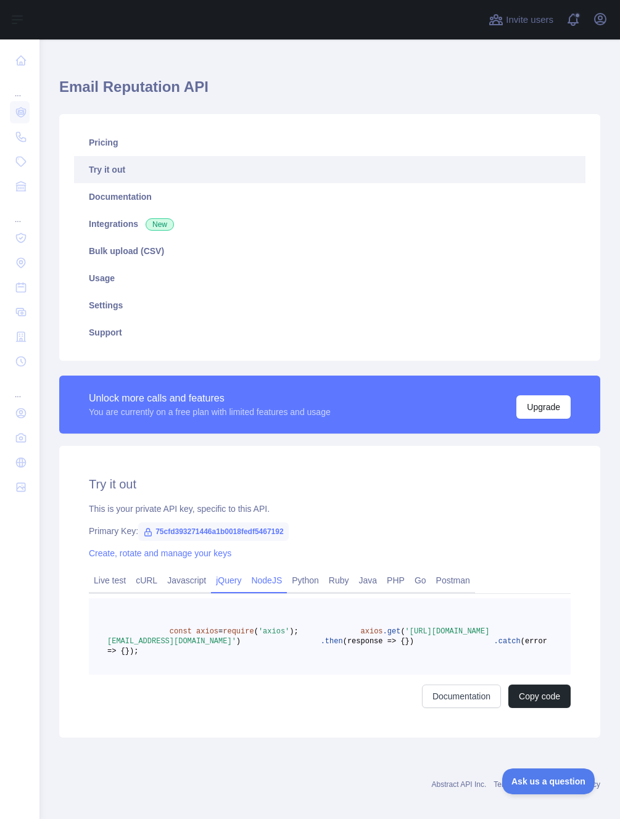
click at [226, 584] on link "jQuery" at bounding box center [228, 581] width 35 height 20
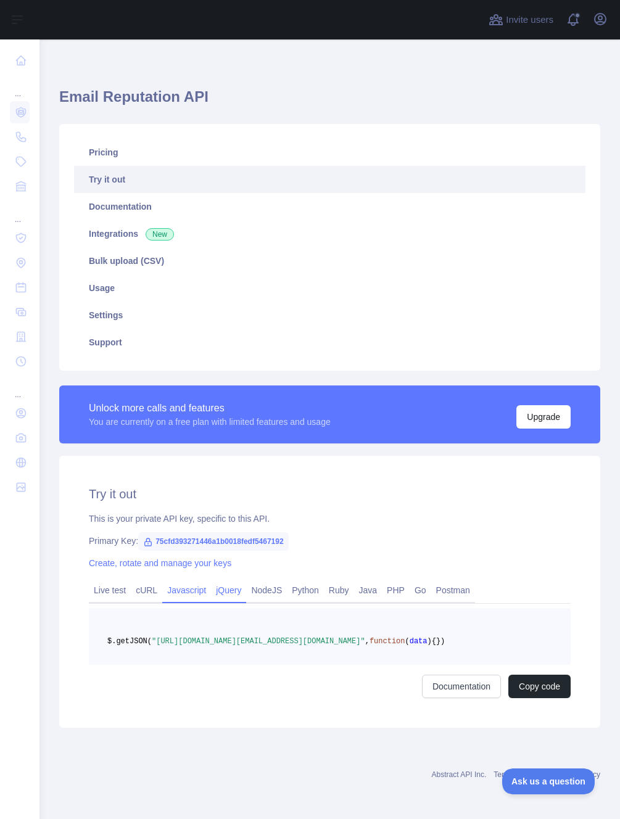
click at [192, 584] on link "Javascript" at bounding box center [186, 591] width 49 height 20
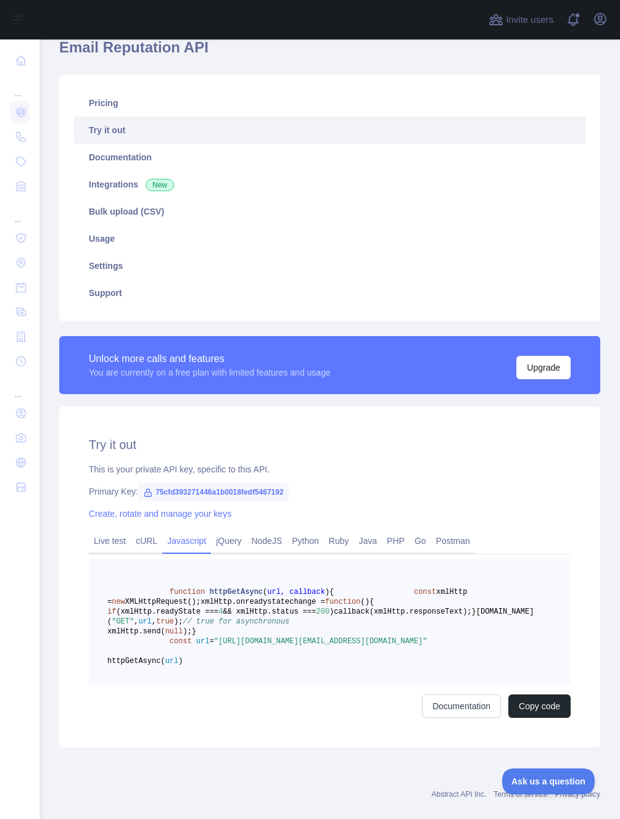
scroll to position [135, 0]
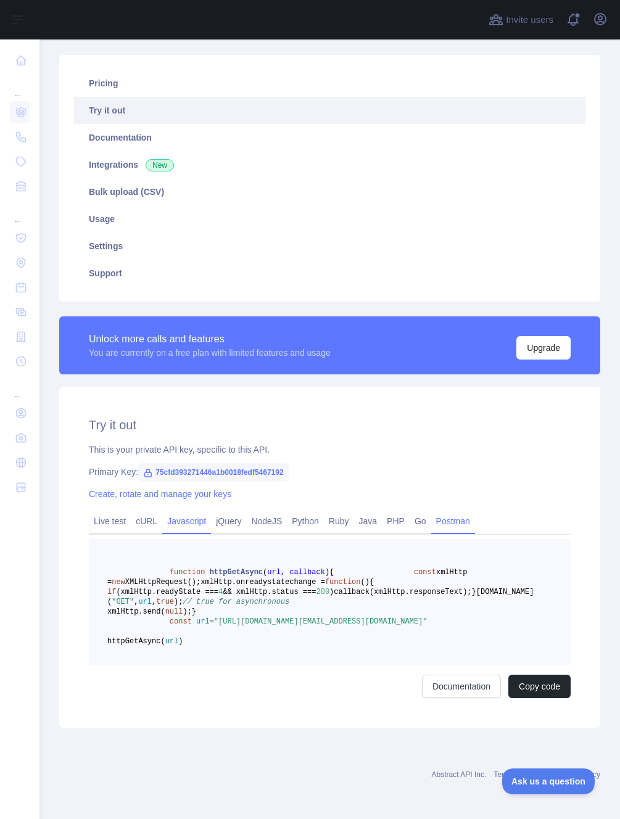
click at [462, 512] on link "Postman" at bounding box center [453, 522] width 44 height 20
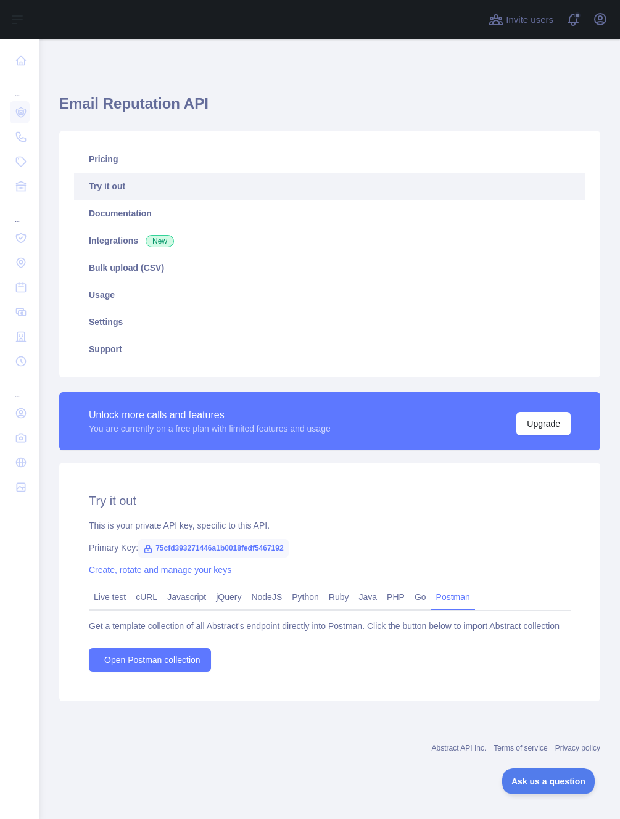
scroll to position [0, 0]
click at [431, 600] on link "Go" at bounding box center [421, 597] width 22 height 20
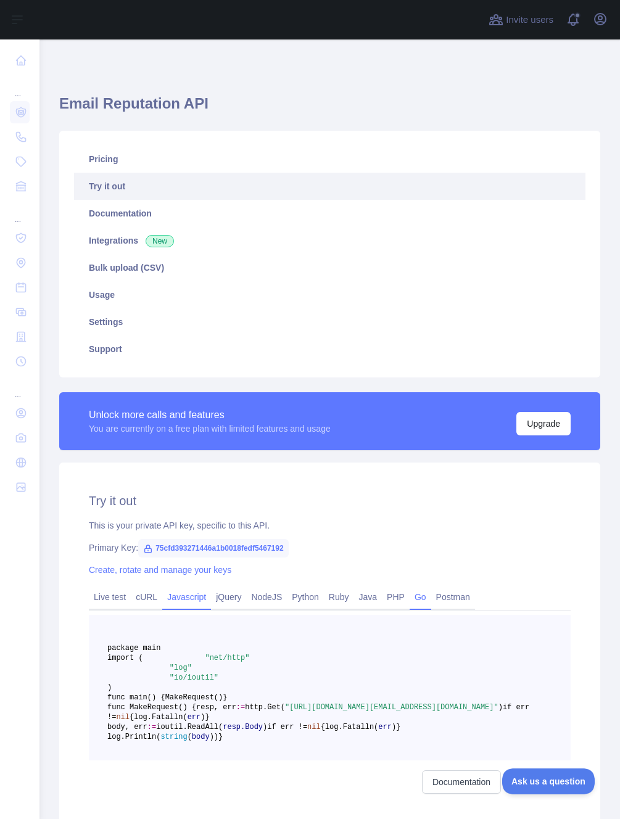
click at [199, 596] on link "Javascript" at bounding box center [186, 597] width 49 height 20
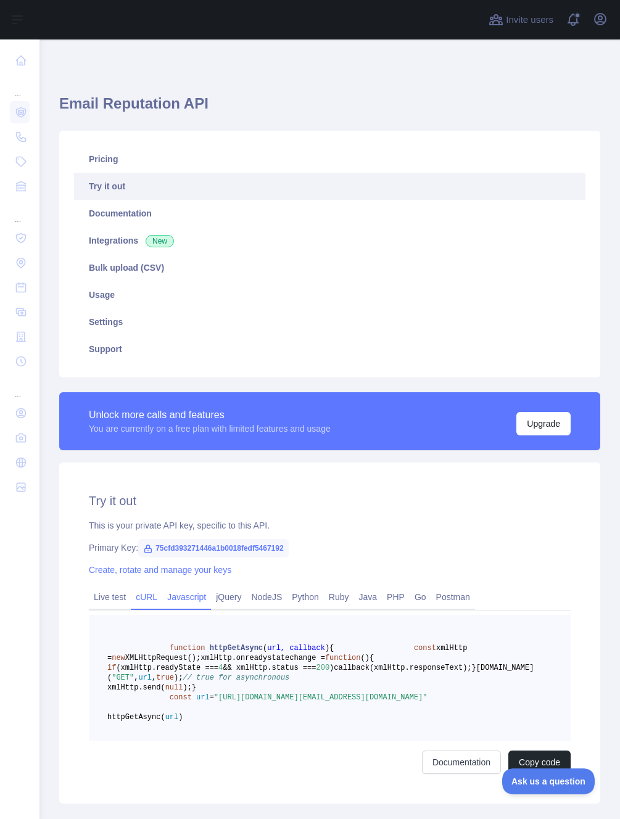
click at [151, 598] on link "cURL" at bounding box center [146, 597] width 31 height 20
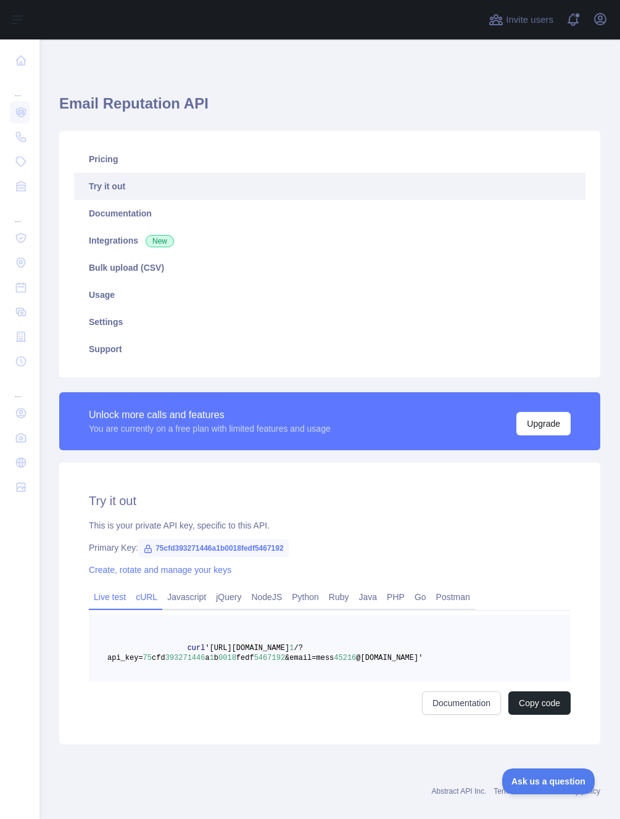
click at [104, 600] on link "Live test" at bounding box center [110, 597] width 42 height 20
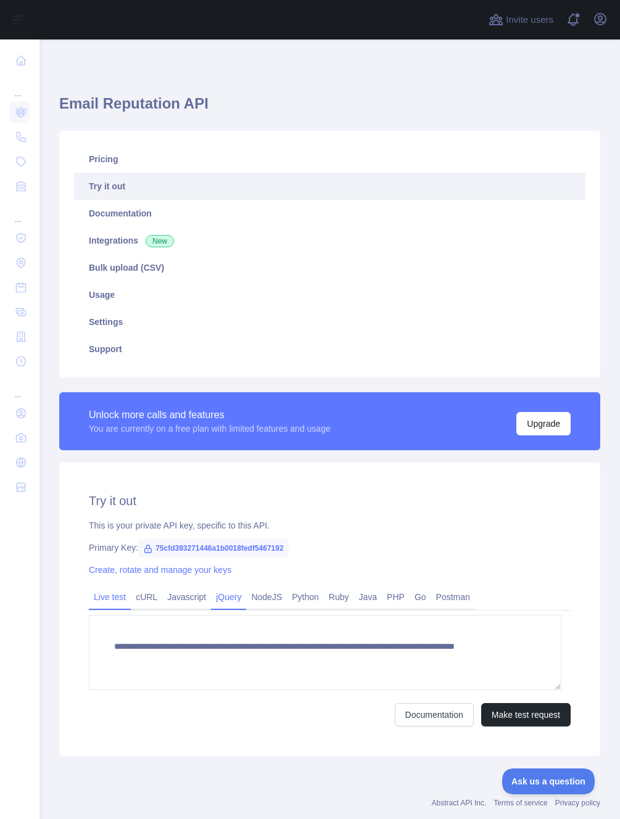
click at [243, 603] on link "jQuery" at bounding box center [228, 597] width 35 height 20
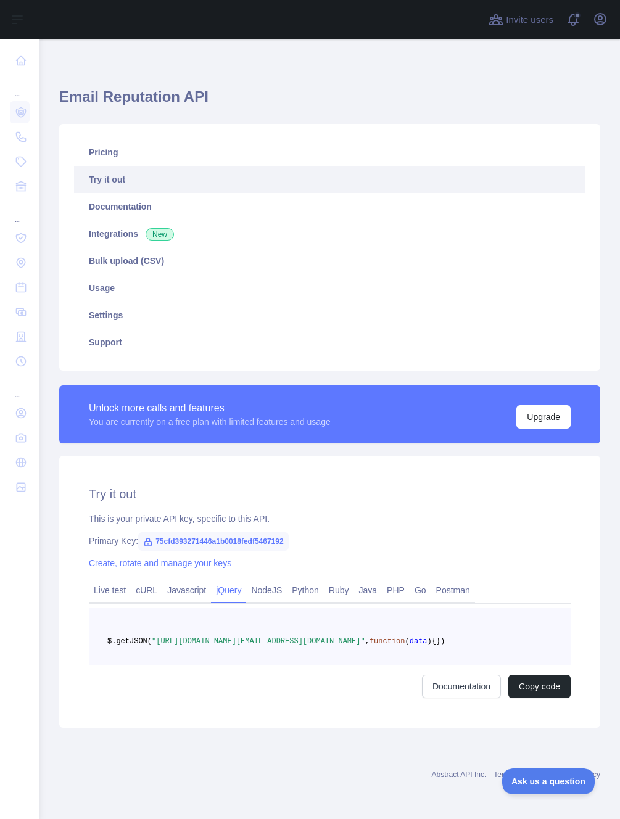
scroll to position [27, 0]
click at [202, 581] on link "Javascript" at bounding box center [186, 591] width 49 height 20
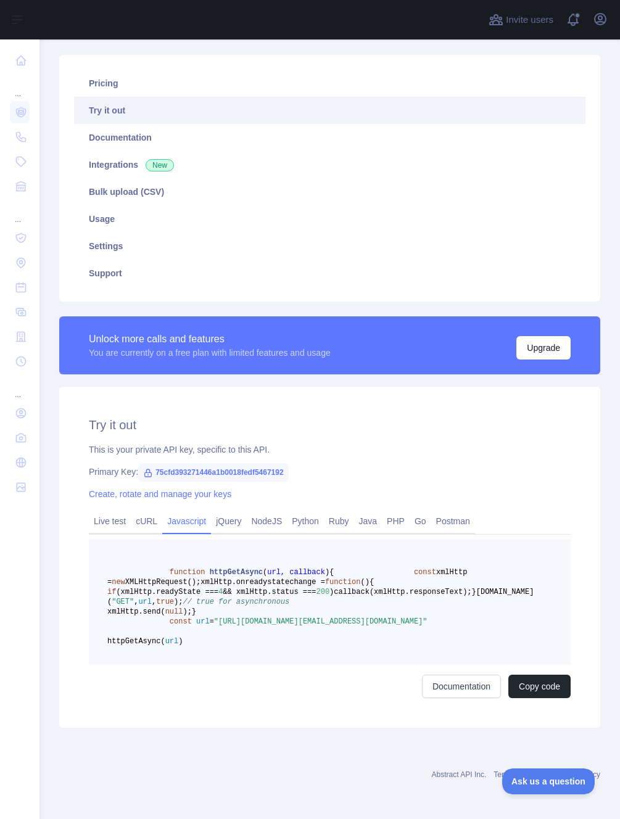
scroll to position [135, 0]
click at [260, 639] on pre "function httpGetAsync ( url, callback ) { const xmlHttp = new XMLHttpRequest();…" at bounding box center [330, 602] width 482 height 126
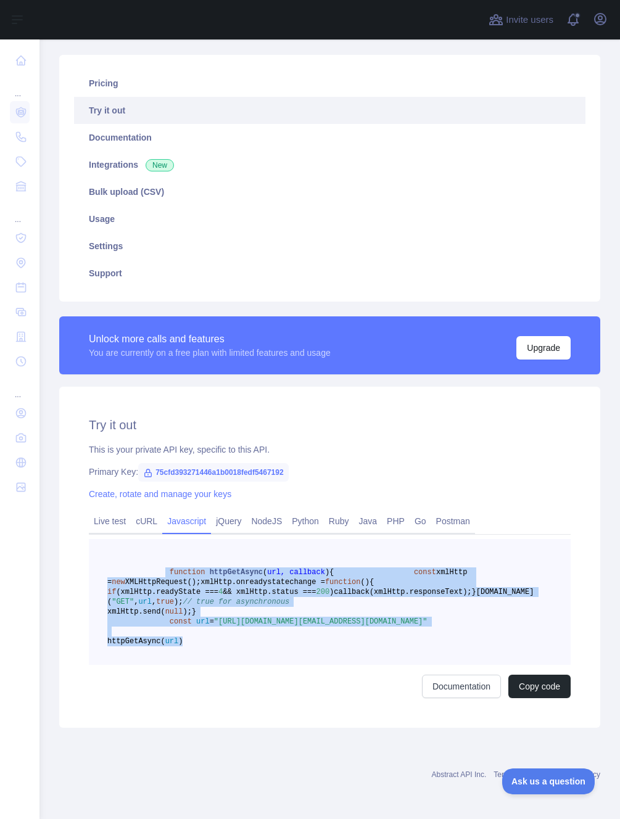
drag, startPoint x: 167, startPoint y: 513, endPoint x: 298, endPoint y: 643, distance: 184.6
click at [298, 643] on pre "function httpGetAsync ( url, callback ) { const xmlHttp = new XMLHttpRequest();…" at bounding box center [330, 602] width 482 height 126
copy code "function httpGetAsync ( url, callback ) { const xmlHttp = new XMLHttpRequest();…"
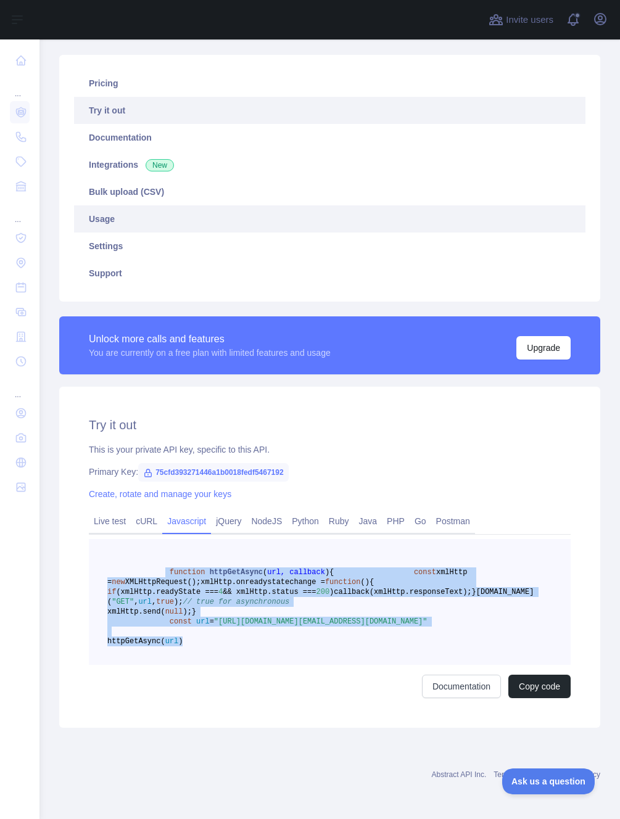
click at [107, 205] on link "Usage" at bounding box center [330, 218] width 512 height 27
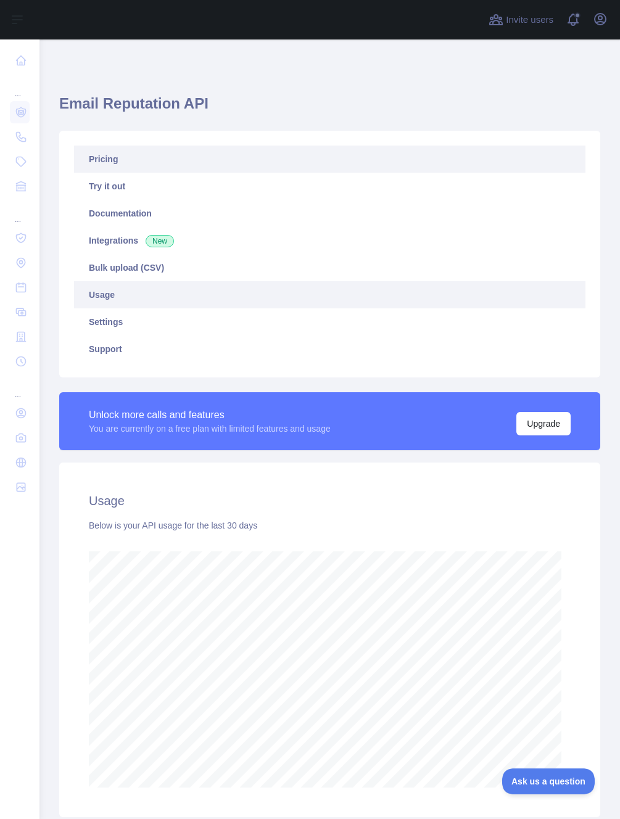
click at [120, 168] on link "Pricing" at bounding box center [330, 159] width 512 height 27
